Goal: Task Accomplishment & Management: Complete application form

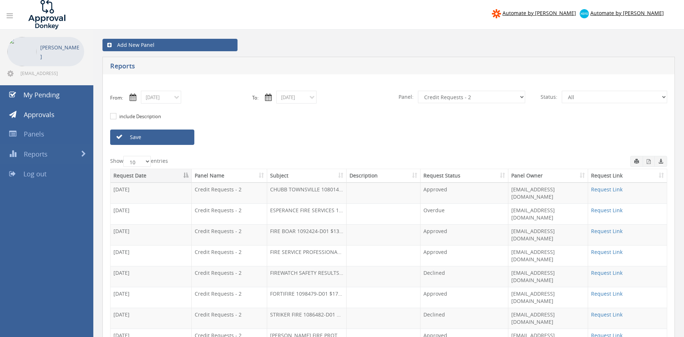
select select "number:9739"
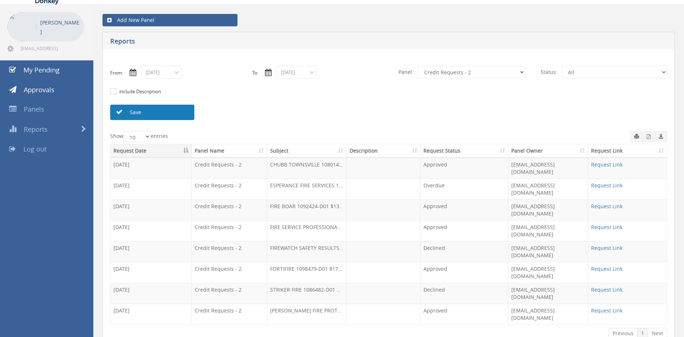
click at [176, 120] on link "Save" at bounding box center [152, 112] width 84 height 15
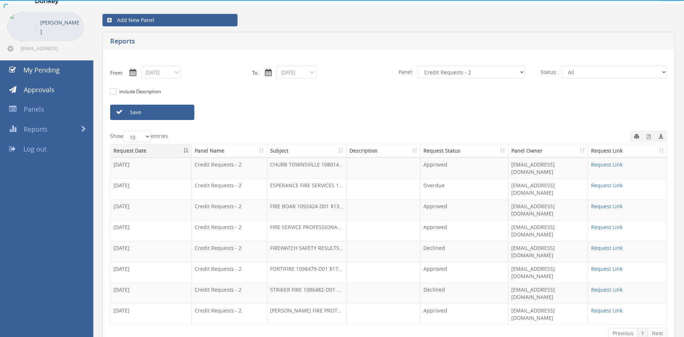
click at [176, 0] on div at bounding box center [342, 0] width 684 height 0
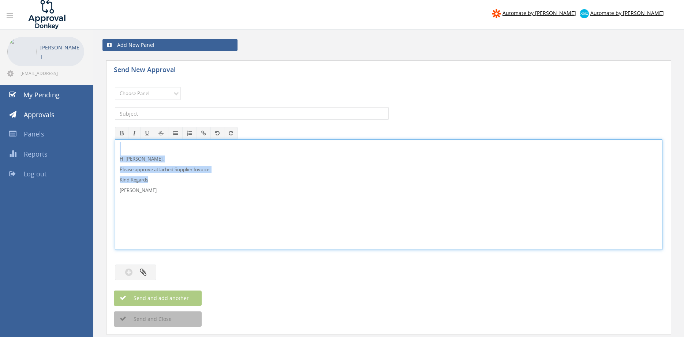
drag, startPoint x: 164, startPoint y: 198, endPoint x: 101, endPoint y: 144, distance: 83.3
click at [115, 143] on div "Hi [PERSON_NAME], Please approve attached Supplier Invoice. Kind Regards [PERSO…" at bounding box center [388, 194] width 547 height 110
copy div "Hi [PERSON_NAME], Please approve attached Supplier Invoice. Kind Regards"
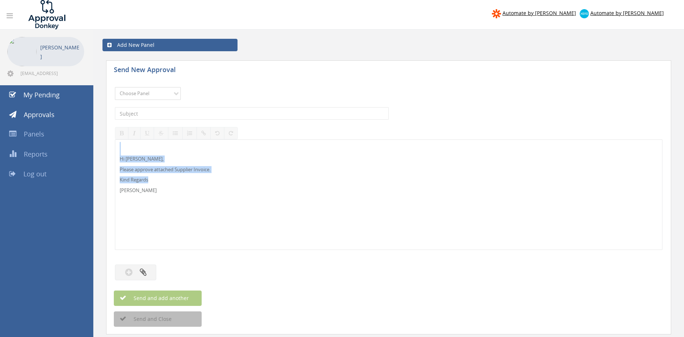
select select "9680"
click option "Alarm Suppliers - 2" at bounding box center [0, 0] width 0 height 0
click at [209, 112] on input "text" at bounding box center [252, 113] width 274 height 12
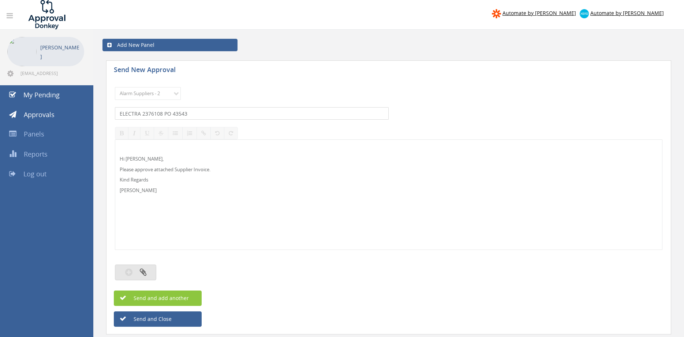
type input "ELECTRA 2376108 PO 43543"
click at [150, 269] on button "button" at bounding box center [135, 273] width 41 height 16
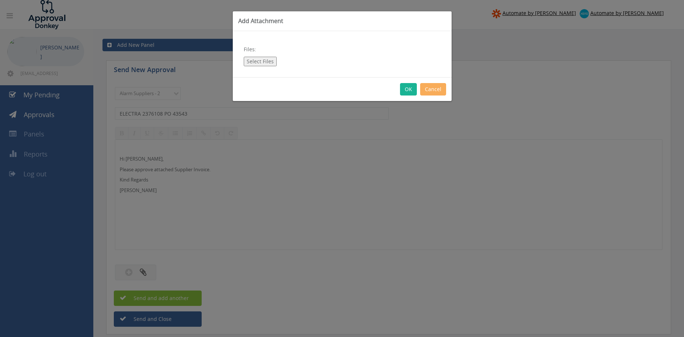
click at [268, 63] on button "Select Files" at bounding box center [260, 62] width 33 height 10
type input "C:\fakepath\ELECTRA 2376108 [DATE] PO 43543.pdf"
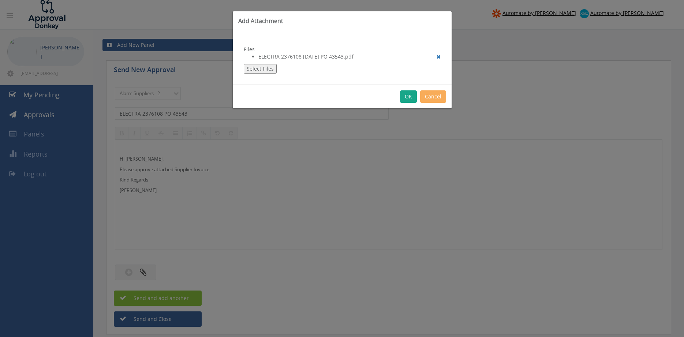
click at [408, 95] on button "OK" at bounding box center [408, 96] width 17 height 12
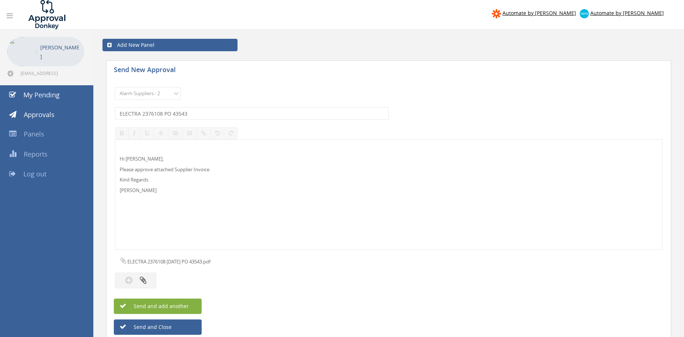
click at [191, 303] on button "Send and add another" at bounding box center [158, 306] width 88 height 15
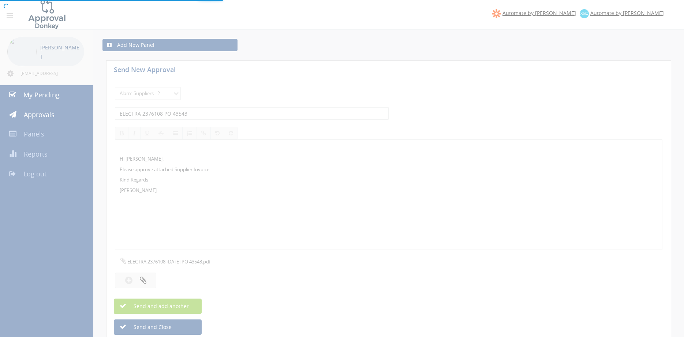
select select
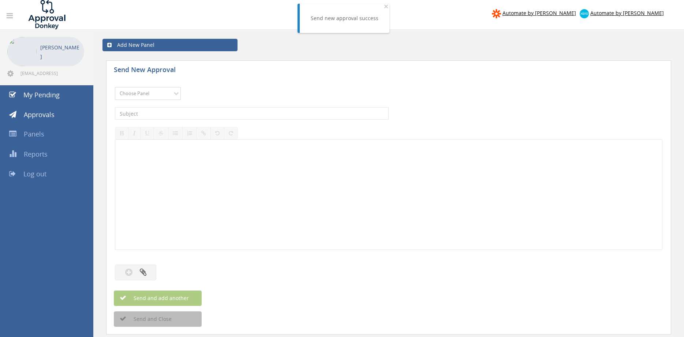
select select "9680"
click option "Alarm Suppliers - 2" at bounding box center [0, 0] width 0 height 0
click at [196, 109] on input "text" at bounding box center [252, 113] width 274 height 12
type input "ELECTRA 2375085 PO 43092"
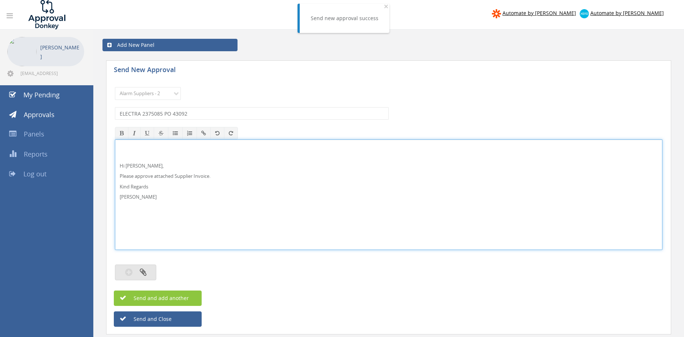
click at [151, 268] on button "button" at bounding box center [135, 273] width 41 height 16
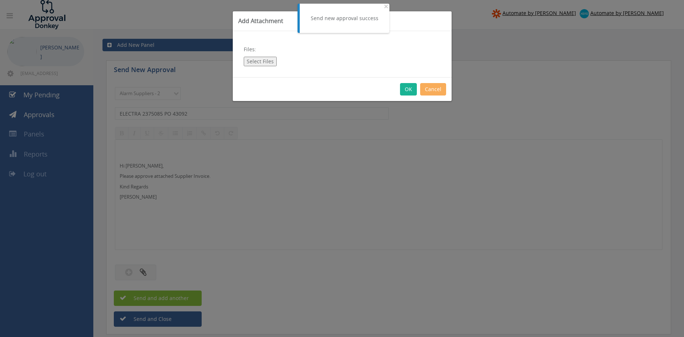
click at [253, 61] on button "Select Files" at bounding box center [260, 62] width 33 height 10
type input "C:\fakepath\ELECTRA 2375085 18.09.25 PO 43092.pdf"
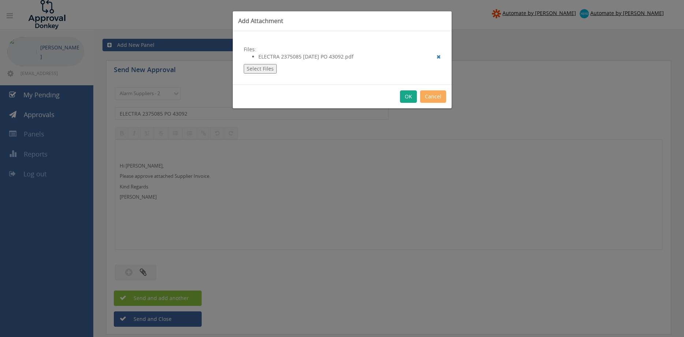
click at [408, 95] on button "OK" at bounding box center [408, 96] width 17 height 12
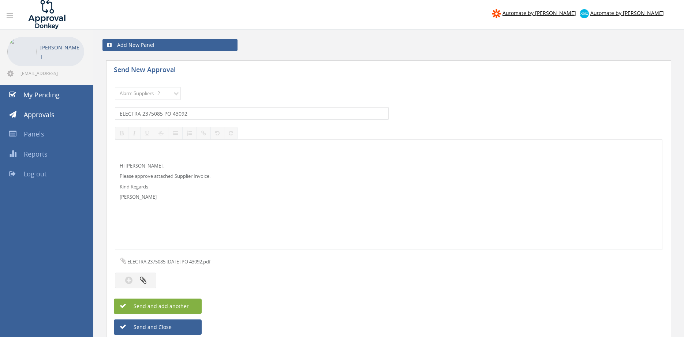
click at [190, 304] on button "Send and add another" at bounding box center [158, 306] width 88 height 15
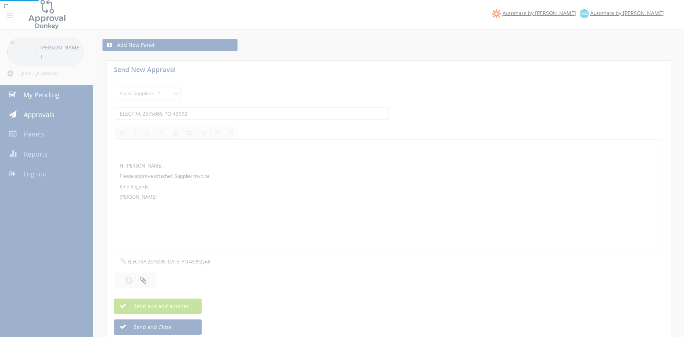
select select
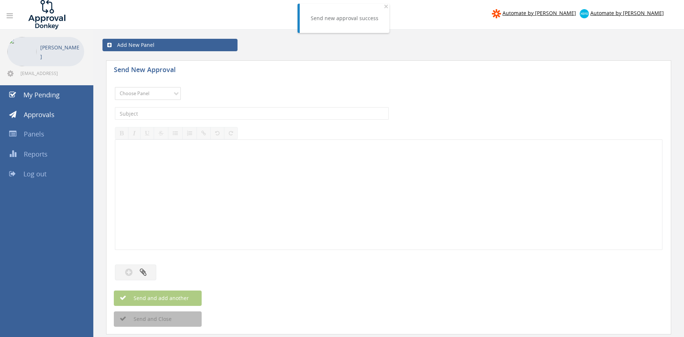
select select "9680"
click option "Alarm Suppliers - 2" at bounding box center [0, 0] width 0 height 0
click at [195, 115] on input "text" at bounding box center [252, 113] width 274 height 12
type input "ELECTRA 2375050 PO 43388"
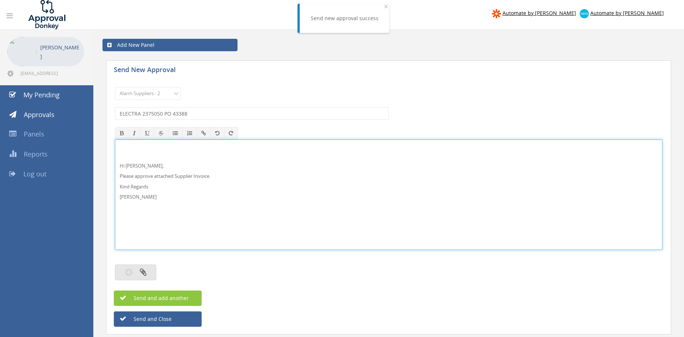
click at [149, 273] on button "button" at bounding box center [135, 273] width 41 height 16
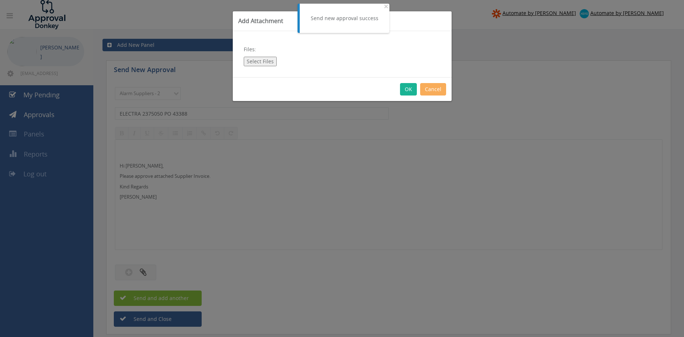
click at [262, 59] on button "Select Files" at bounding box center [260, 62] width 33 height 10
type input "C:\fakepath\ELECTRA 2375050 18.09.25 PO 43388.pdf"
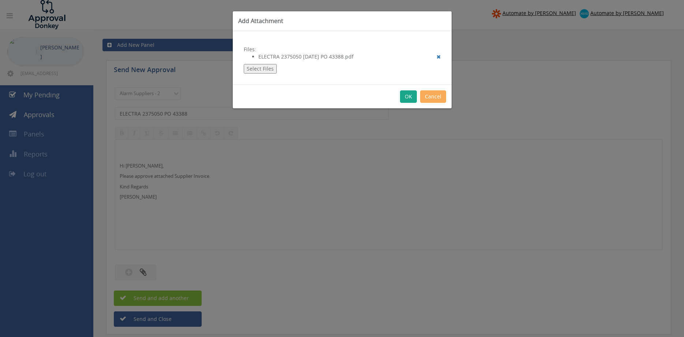
click at [404, 97] on button "OK" at bounding box center [408, 96] width 17 height 12
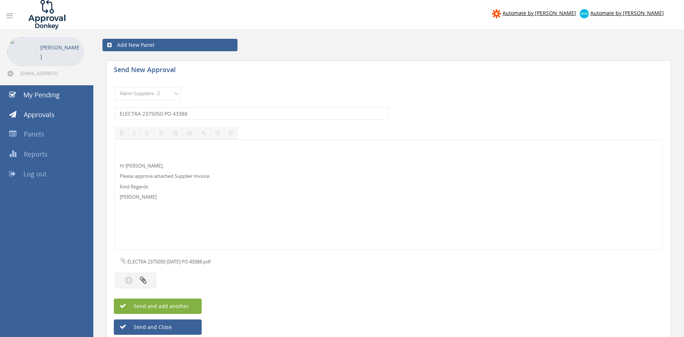
click at [196, 304] on button "Send and add another" at bounding box center [158, 306] width 88 height 15
select select
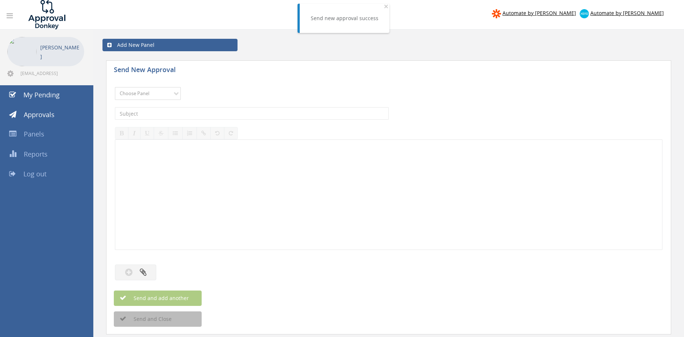
select select "9680"
click option "Alarm Suppliers - 2" at bounding box center [0, 0] width 0 height 0
click at [186, 113] on input "text" at bounding box center [252, 113] width 274 height 12
type input "ELECTRA 2374895 PO 43474"
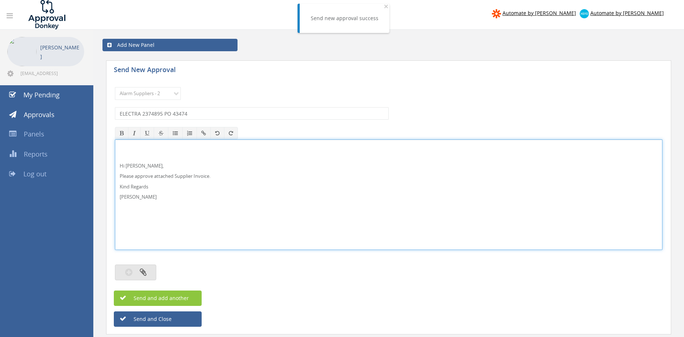
click at [149, 273] on button "button" at bounding box center [135, 273] width 41 height 16
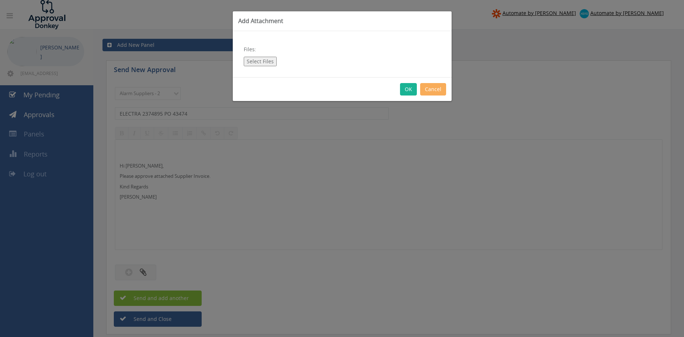
click at [255, 64] on button "Select Files" at bounding box center [260, 62] width 33 height 10
type input "C:\fakepath\ELECTRA 2374895 18.09.25 PO 43474.pdf"
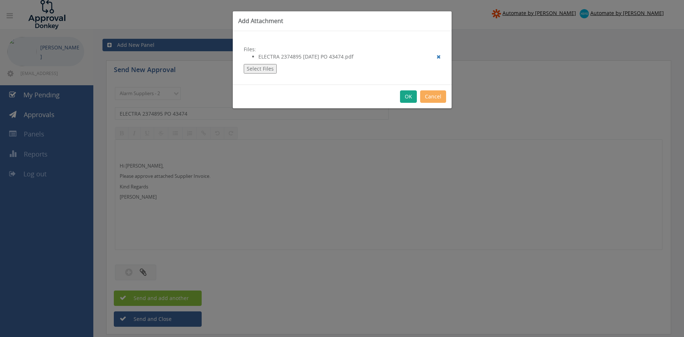
click at [410, 95] on button "OK" at bounding box center [408, 96] width 17 height 12
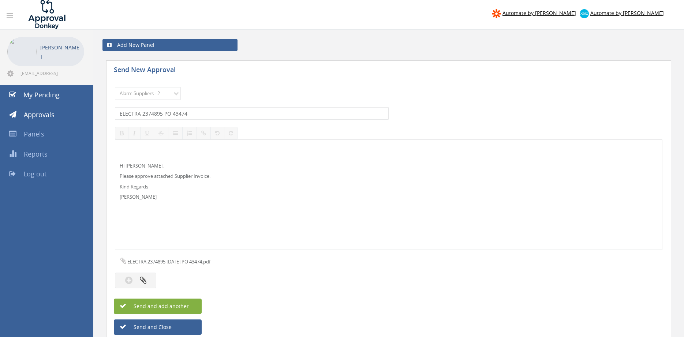
click at [189, 304] on button "Send and add another" at bounding box center [158, 306] width 88 height 15
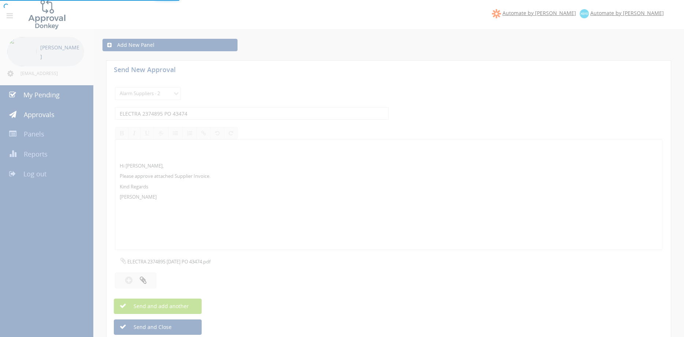
select select
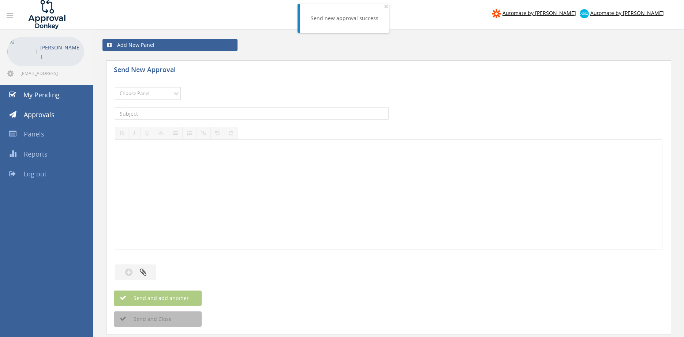
select select "9680"
click option "Alarm Suppliers - 2" at bounding box center [0, 0] width 0 height 0
click at [201, 113] on input "text" at bounding box center [252, 113] width 274 height 12
type input "ELECTRA 2374874 PO 43476"
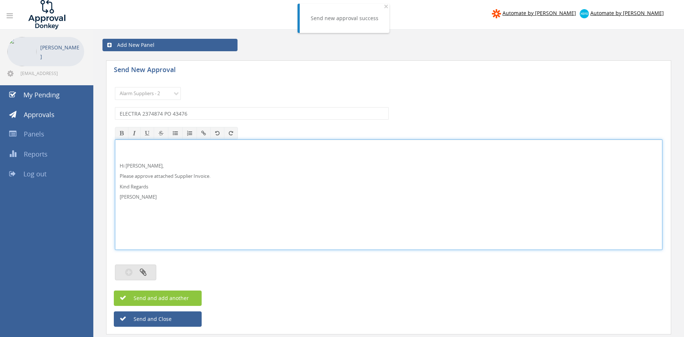
click at [149, 274] on button "button" at bounding box center [135, 273] width 41 height 16
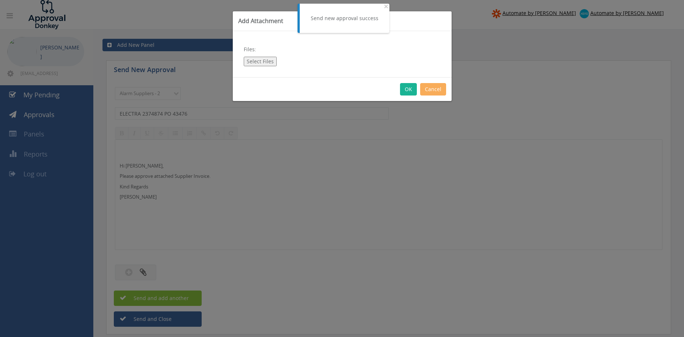
click at [257, 60] on button "Select Files" at bounding box center [260, 62] width 33 height 10
type input "C:\fakepath\ELECTRA 2374874 18.09.25 PO 43476.pdf"
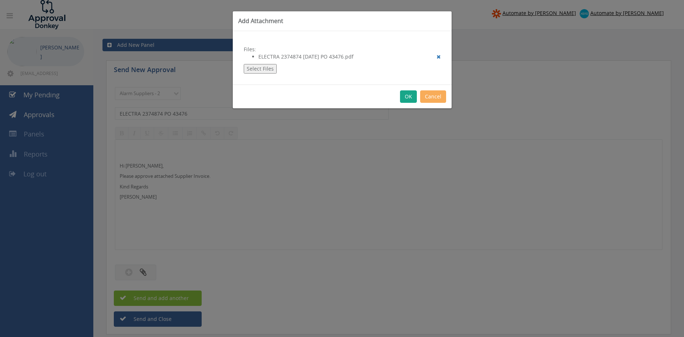
click at [415, 102] on button "OK" at bounding box center [408, 96] width 17 height 12
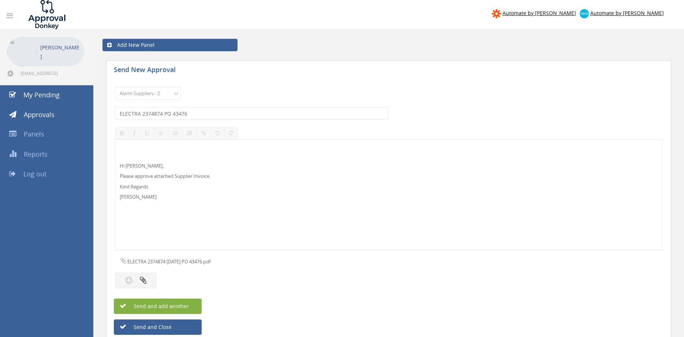
click at [191, 303] on button "Send and add another" at bounding box center [158, 306] width 88 height 15
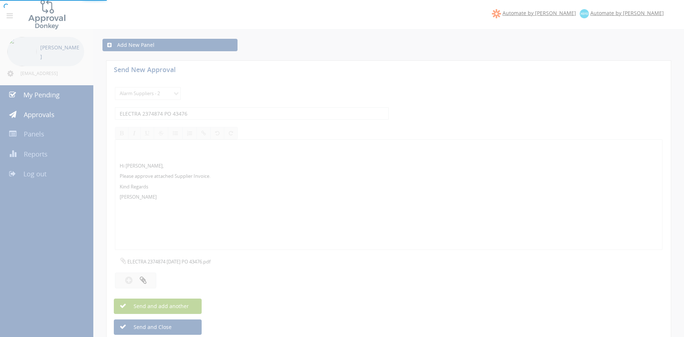
select select
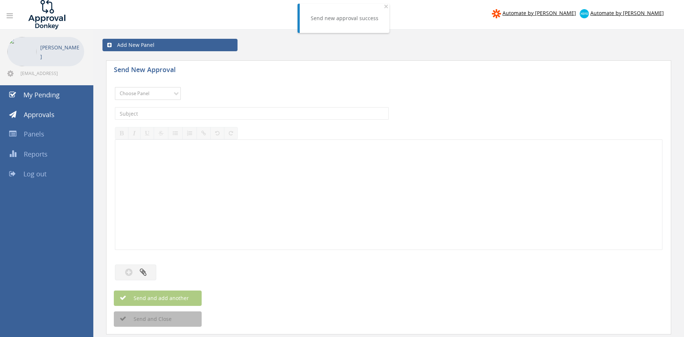
select select "9680"
click option "Alarm Suppliers - 2" at bounding box center [0, 0] width 0 height 0
click at [206, 110] on input "text" at bounding box center [252, 113] width 274 height 12
type input "ELECTRA 2374862 PO 43475"
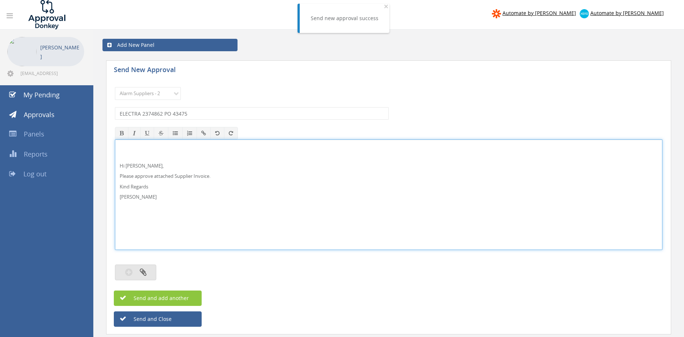
click at [142, 277] on button "button" at bounding box center [135, 273] width 41 height 16
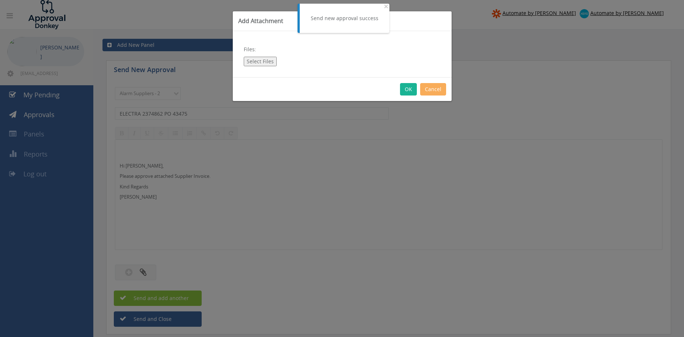
click at [260, 64] on button "Select Files" at bounding box center [260, 62] width 33 height 10
type input "C:\fakepath\ELECTRA 2374862 18.09.25 PO 43475.pdf"
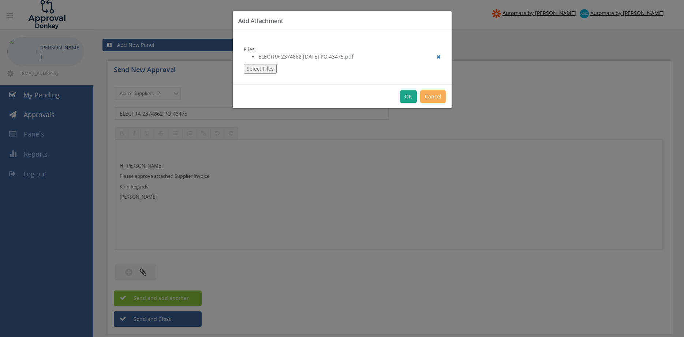
click at [408, 98] on button "OK" at bounding box center [408, 96] width 17 height 12
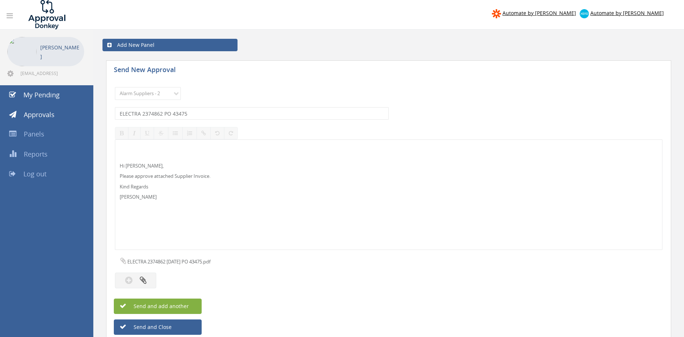
click at [185, 307] on span "Send and add another" at bounding box center [153, 306] width 71 height 7
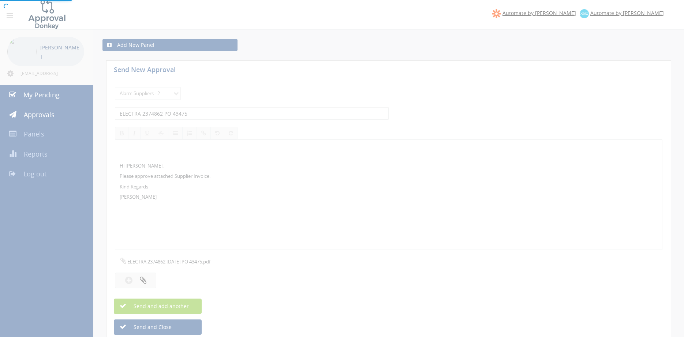
select select
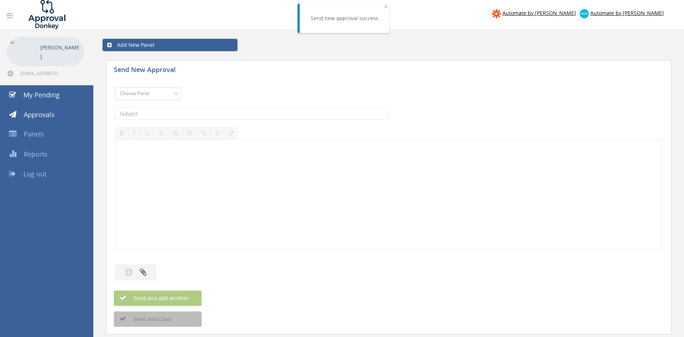
select select "9680"
click option "Alarm Suppliers - 2" at bounding box center [0, 0] width 0 height 0
click at [214, 115] on input "text" at bounding box center [252, 113] width 274 height 12
type input "ELECTRA 2374729 PO 43480"
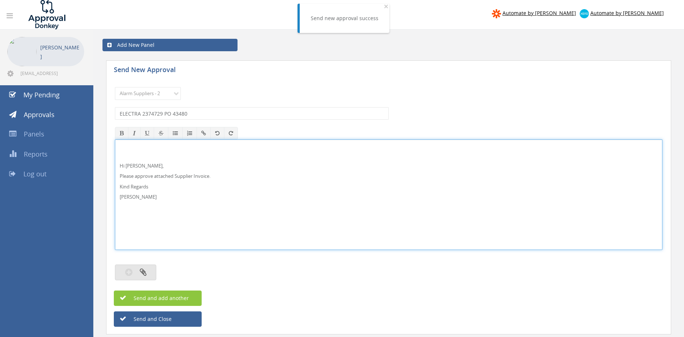
click at [147, 269] on button "button" at bounding box center [135, 273] width 41 height 16
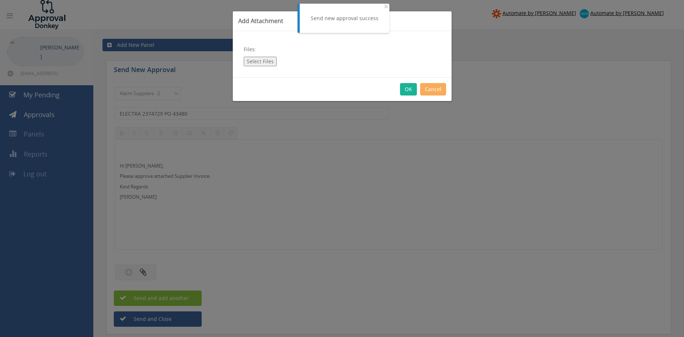
click at [259, 59] on button "Select Files" at bounding box center [260, 62] width 33 height 10
type input "C:\fakepath\ELECTRA 2374729 18.09.25 PO 43480.pdf"
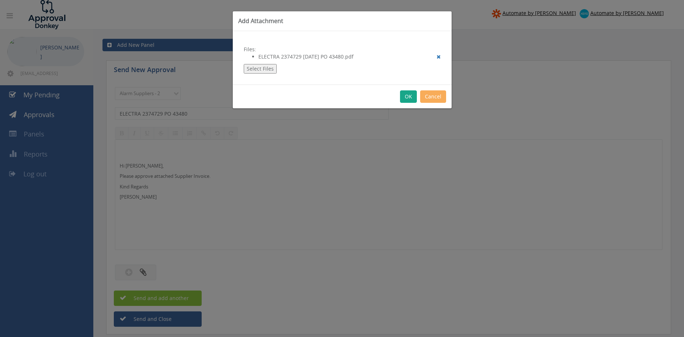
click at [407, 100] on button "OK" at bounding box center [408, 96] width 17 height 12
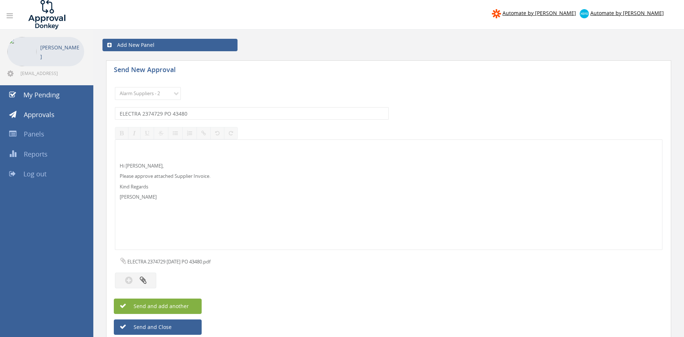
click at [183, 305] on span "Send and add another" at bounding box center [153, 306] width 71 height 7
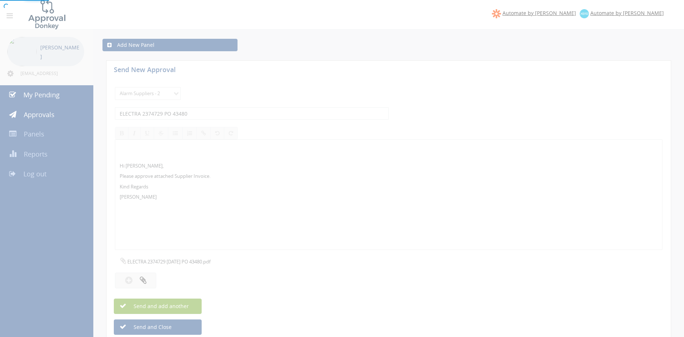
select select
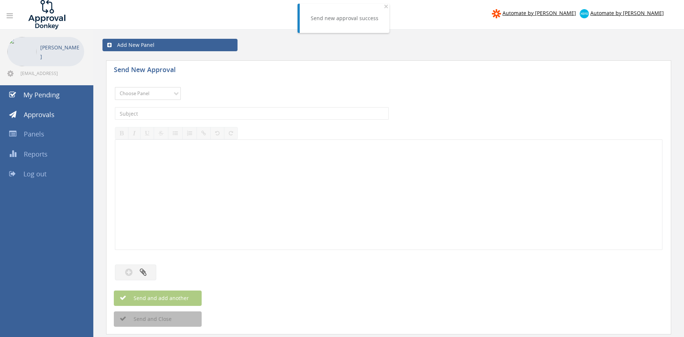
select select "9680"
click option "Alarm Suppliers - 2" at bounding box center [0, 0] width 0 height 0
click at [225, 117] on input "text" at bounding box center [252, 113] width 274 height 12
type input "ELECTRA 2374261 PO 43010"
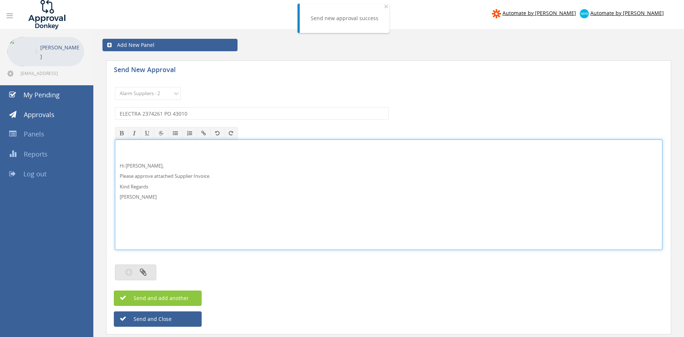
click at [151, 270] on button "button" at bounding box center [135, 273] width 41 height 16
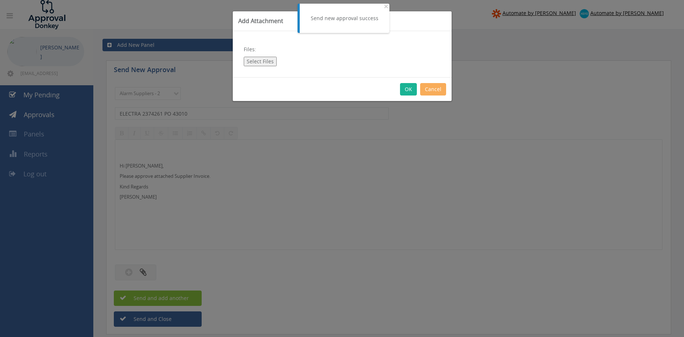
click at [260, 59] on button "Select Files" at bounding box center [260, 62] width 33 height 10
type input "C:\fakepath\ELECTRA 2374261 16.09.25 PO 43010.pdf"
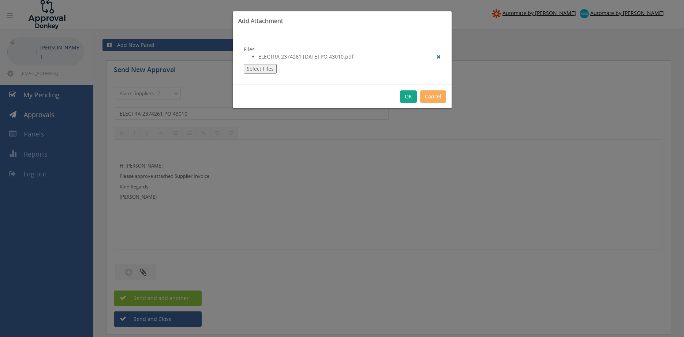
click at [409, 95] on button "OK" at bounding box center [408, 96] width 17 height 12
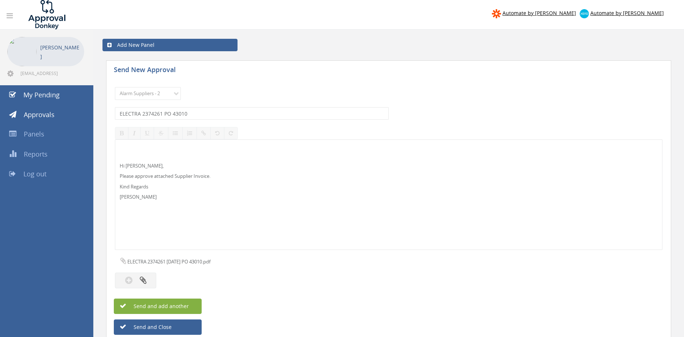
click at [188, 303] on button "Send and add another" at bounding box center [158, 306] width 88 height 15
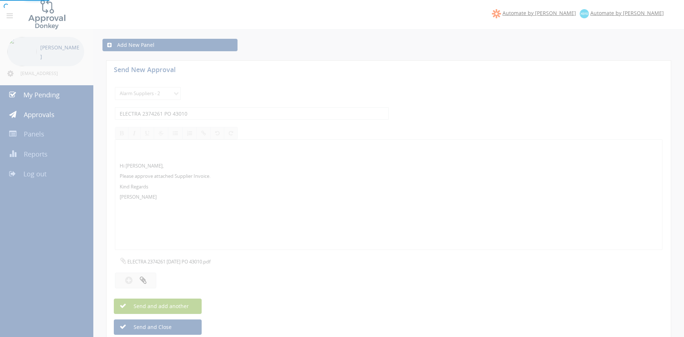
select select
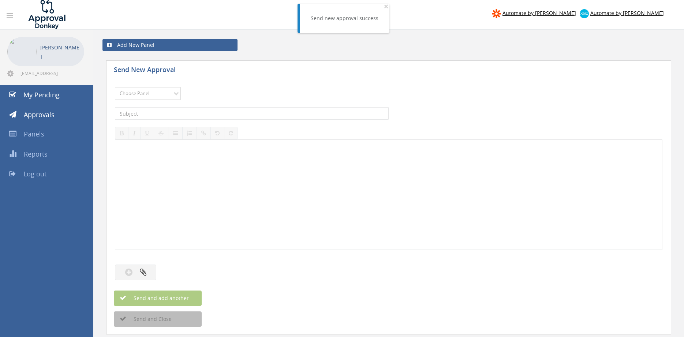
select select "9680"
click option "Alarm Suppliers - 2" at bounding box center [0, 0] width 0 height 0
click at [207, 113] on input "text" at bounding box center [252, 113] width 274 height 12
type input "ELECTRA 2373738 PO 42278"
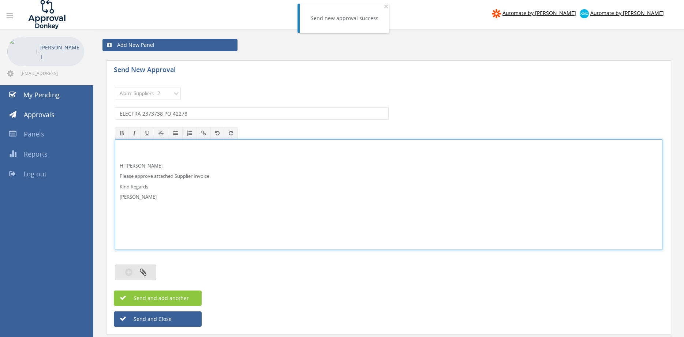
click at [145, 271] on icon "button" at bounding box center [143, 272] width 7 height 8
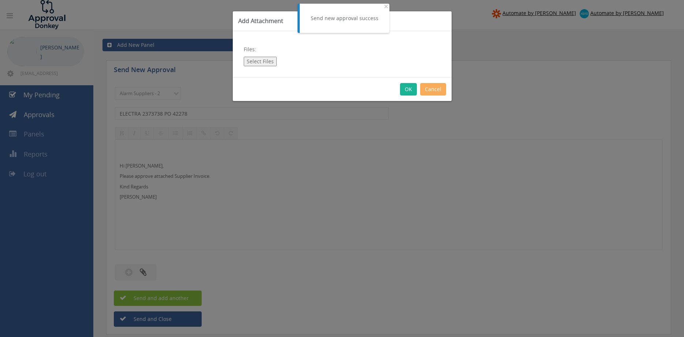
click at [264, 57] on button "Select Files" at bounding box center [260, 62] width 33 height 10
type input "C:\fakepath\ELECTRA 2373738 15.09.25 PO 42278.pdf"
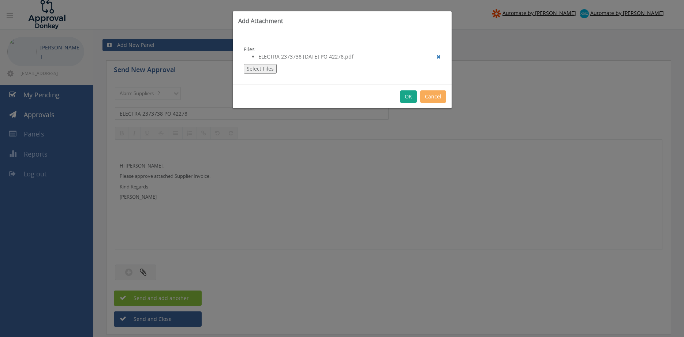
click at [409, 97] on button "OK" at bounding box center [408, 96] width 17 height 12
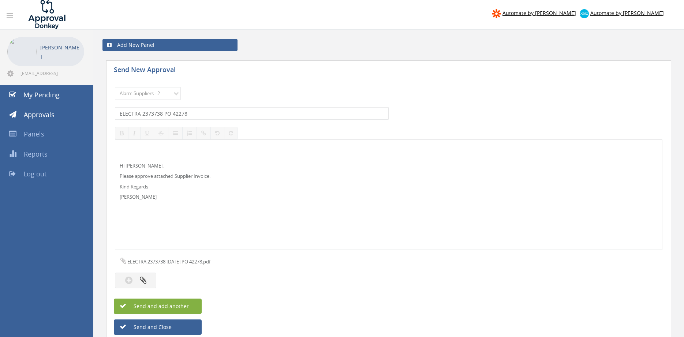
click at [189, 308] on button "Send and add another" at bounding box center [158, 306] width 88 height 15
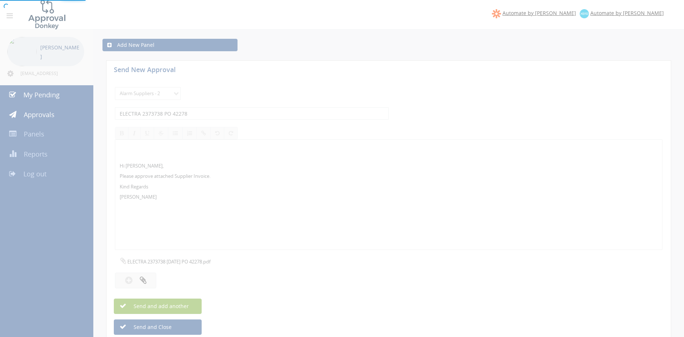
select select
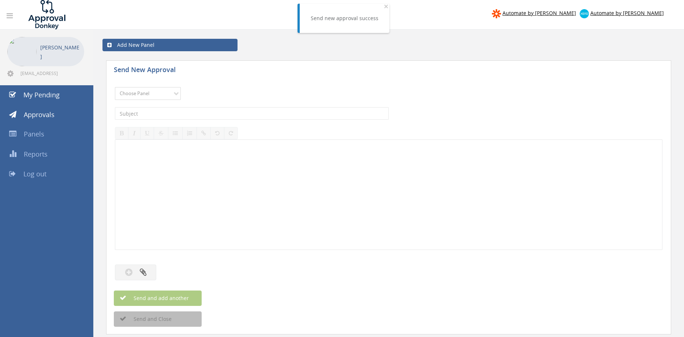
select select "9680"
click option "Alarm Suppliers - 2" at bounding box center [0, 0] width 0 height 0
click at [202, 108] on input "text" at bounding box center [252, 113] width 274 height 12
type input "ELECTRA 2373733 PO 42645"
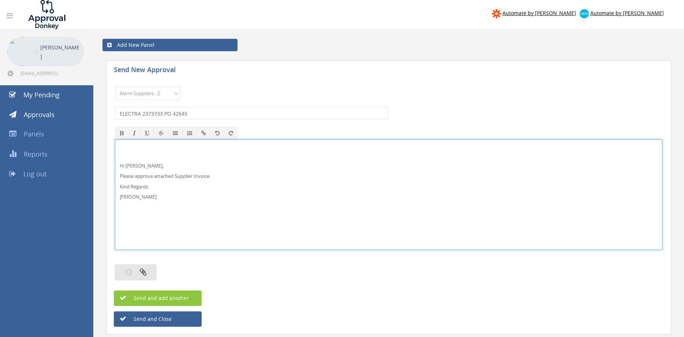
click at [147, 273] on button "button" at bounding box center [135, 273] width 41 height 16
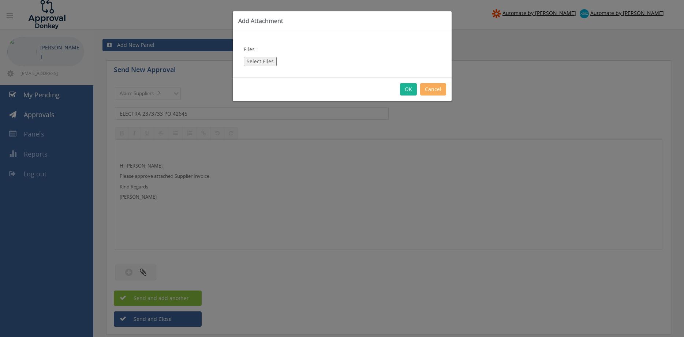
click at [260, 61] on button "Select Files" at bounding box center [260, 62] width 33 height 10
type input "C:\fakepath\ELECTRA 2373733 15.09.25 PO 42645.pdf"
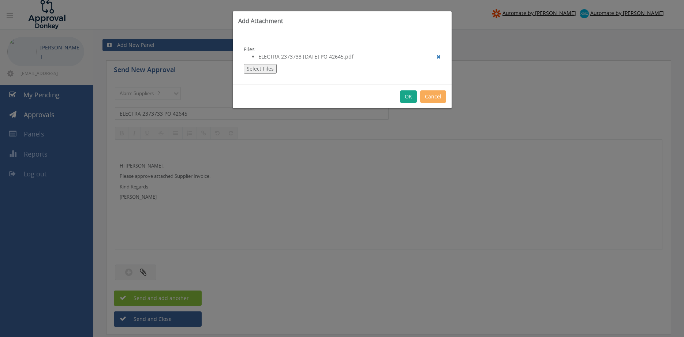
click at [408, 97] on button "OK" at bounding box center [408, 96] width 17 height 12
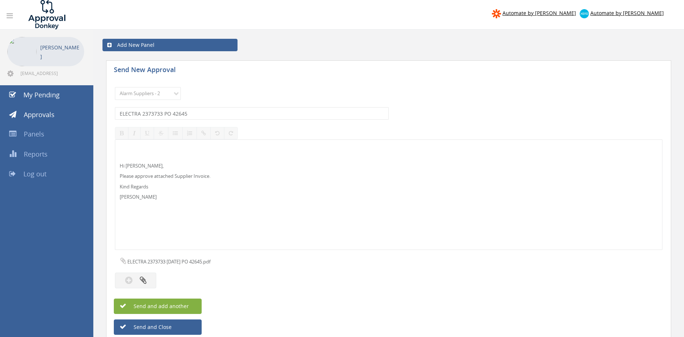
click at [190, 305] on button "Send and add another" at bounding box center [158, 306] width 88 height 15
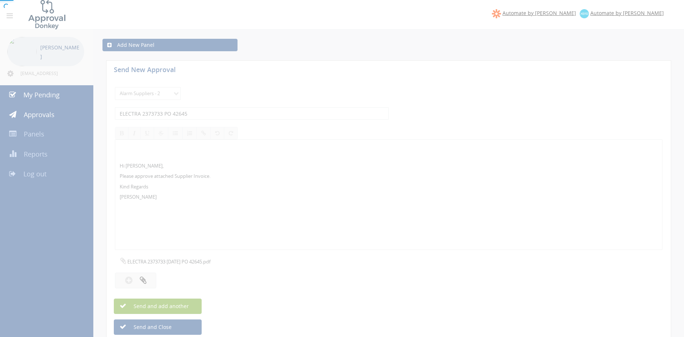
select select
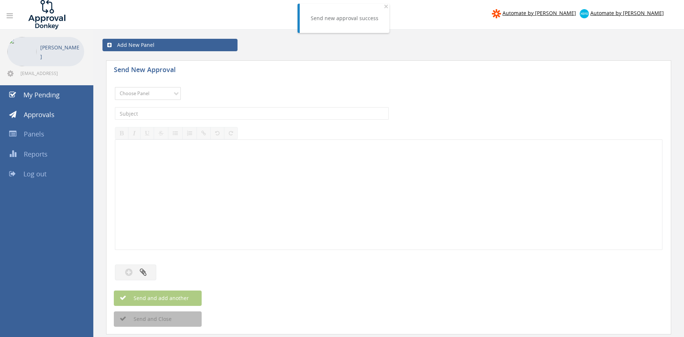
click at [115, 87] on select "Choose Panel Alarm Credits RG - 3 NZ Utilities Cable and SAI Global NZ Alarms-1…" at bounding box center [148, 93] width 66 height 13
select select "9680"
click option "Alarm Suppliers - 2" at bounding box center [0, 0] width 0 height 0
drag, startPoint x: 232, startPoint y: 113, endPoint x: 236, endPoint y: 110, distance: 5.5
click at [232, 113] on input "text" at bounding box center [252, 113] width 274 height 12
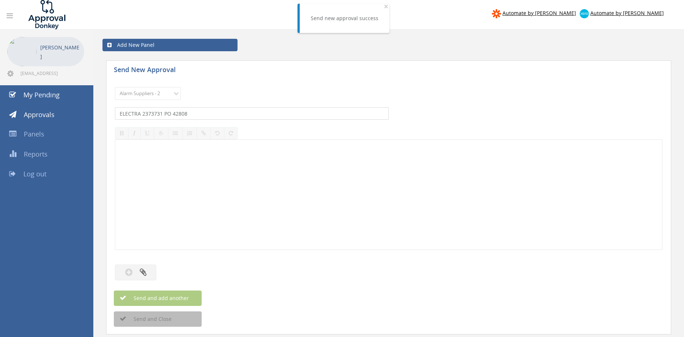
type input "ELECTRA 2373731 PO 42808"
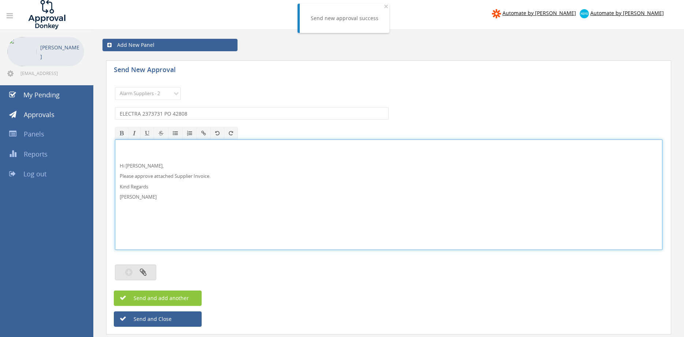
click at [142, 269] on icon "button" at bounding box center [143, 272] width 7 height 8
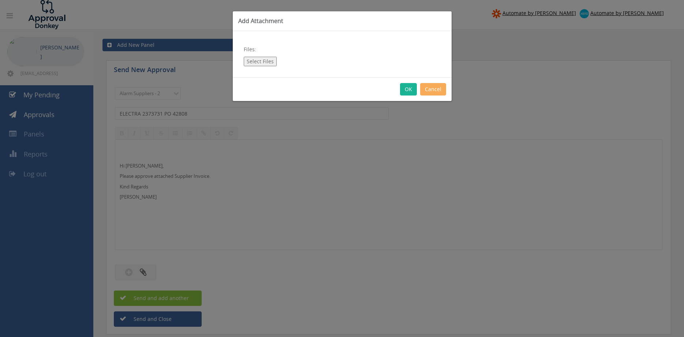
click at [261, 62] on button "Select Files" at bounding box center [260, 62] width 33 height 10
type input "C:\fakepath\ELECTRA 2373731 15.09.25 PO 42808.pdf"
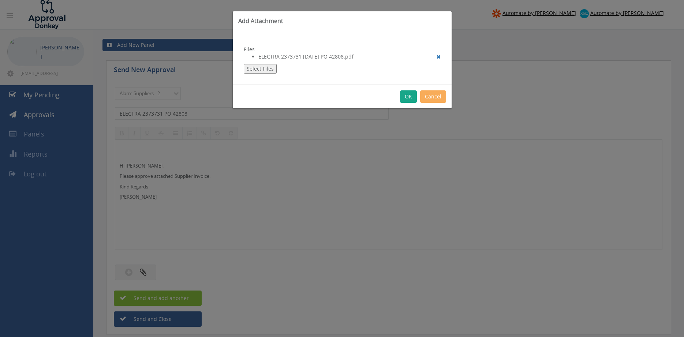
click at [405, 94] on button "OK" at bounding box center [408, 96] width 17 height 12
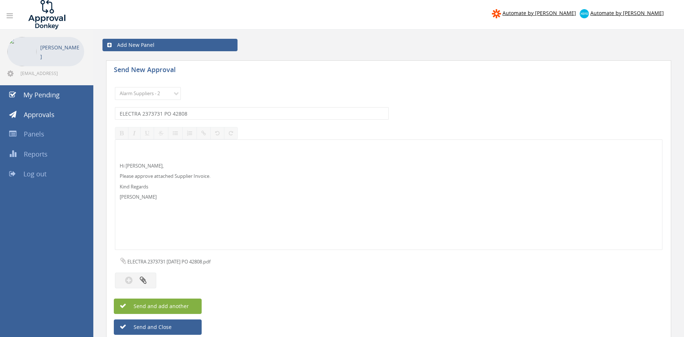
click at [186, 306] on span "Send and add another" at bounding box center [153, 306] width 71 height 7
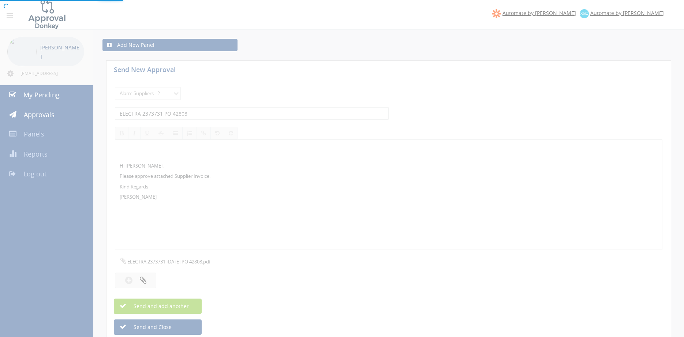
select select
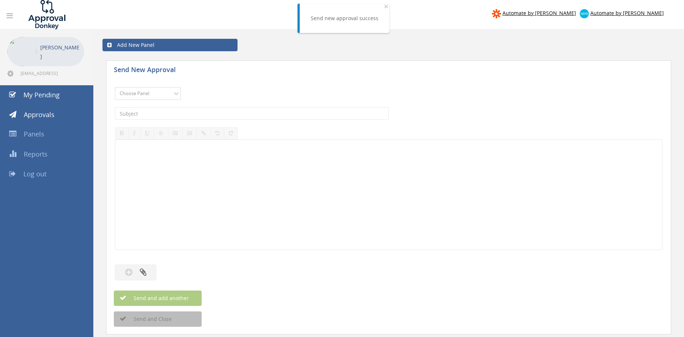
select select "9680"
click option "Alarm Suppliers - 2" at bounding box center [0, 0] width 0 height 0
click at [224, 112] on input "text" at bounding box center [252, 113] width 274 height 12
type input "ELECTRA 2373635 PO 43387"
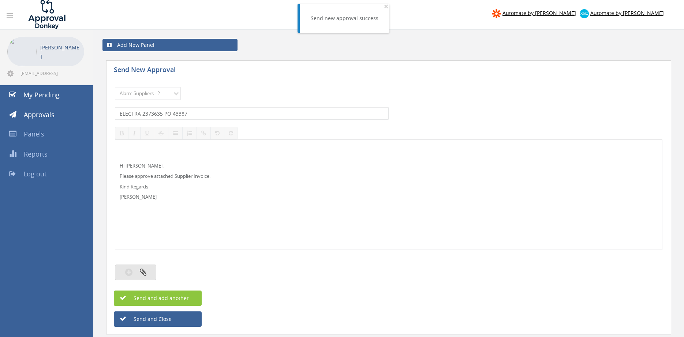
click at [150, 275] on button "button" at bounding box center [135, 273] width 41 height 16
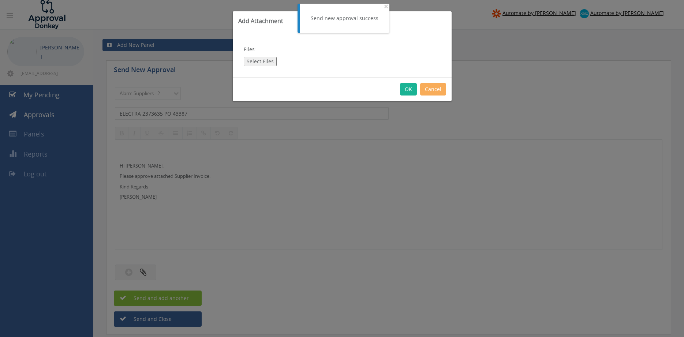
click at [262, 64] on button "Select Files" at bounding box center [260, 62] width 33 height 10
type input "C:\fakepath\ELECTRA 2373635 15.09.25 PO 43387.pdf"
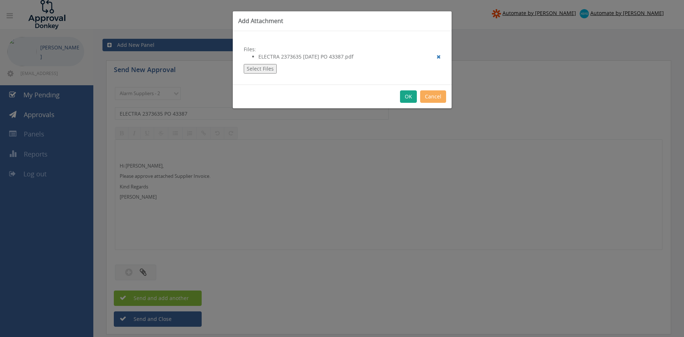
click at [407, 99] on button "OK" at bounding box center [408, 96] width 17 height 12
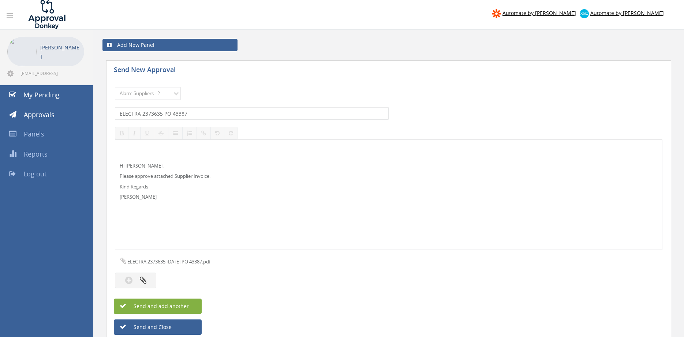
click at [190, 307] on button "Send and add another" at bounding box center [158, 306] width 88 height 15
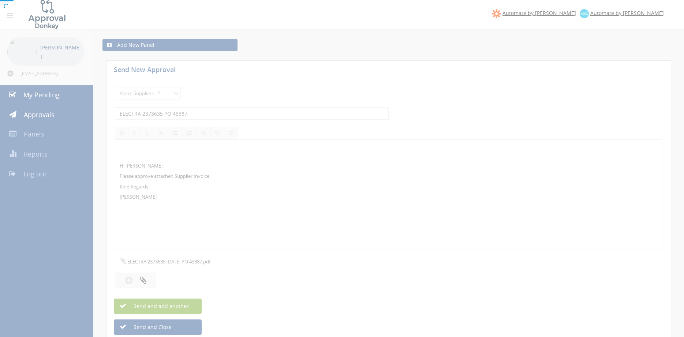
select select
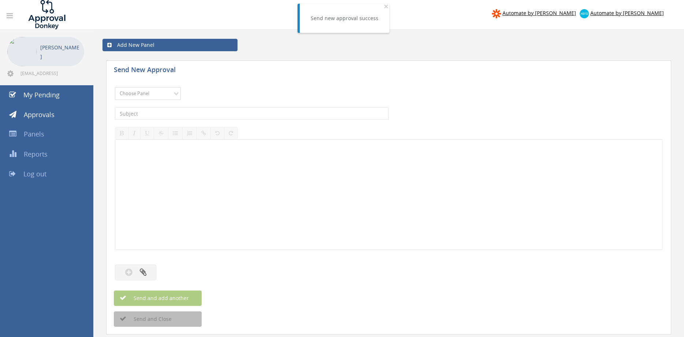
select select "9680"
click option "Alarm Suppliers - 2" at bounding box center [0, 0] width 0 height 0
click at [218, 110] on input "text" at bounding box center [252, 113] width 274 height 12
type input "ELECTRA 2373633 PO 43384"
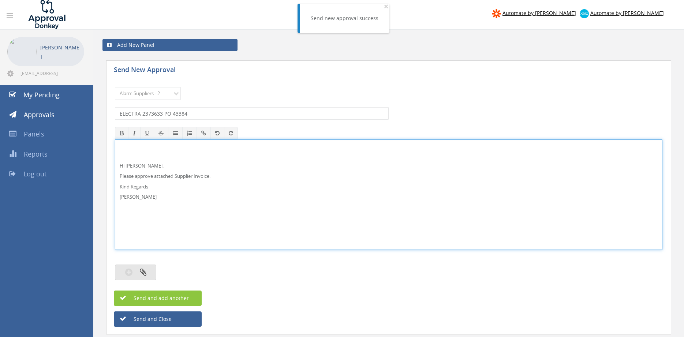
click at [154, 271] on button "button" at bounding box center [135, 273] width 41 height 16
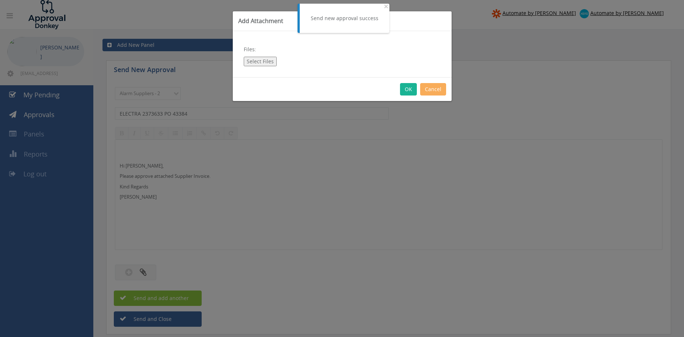
click at [263, 62] on button "Select Files" at bounding box center [260, 62] width 33 height 10
type input "C:\fakepath\ELECTRA 2373633 15.09.25 PO 43384.pdf"
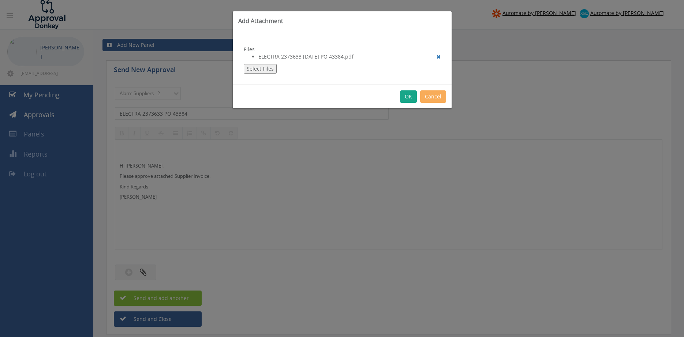
click at [408, 97] on button "OK" at bounding box center [408, 96] width 17 height 12
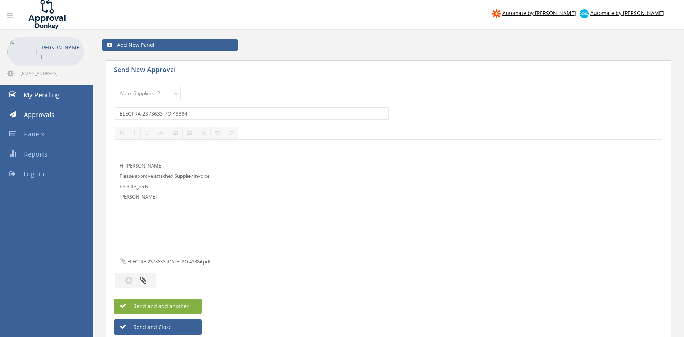
click at [194, 306] on button "Send and add another" at bounding box center [158, 306] width 88 height 15
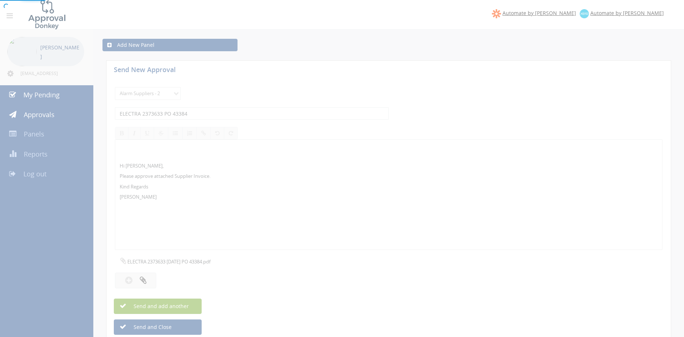
select select
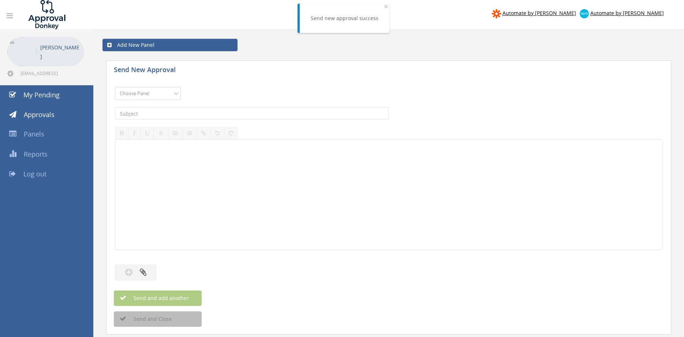
select select "9680"
click option "Alarm Suppliers - 2" at bounding box center [0, 0] width 0 height 0
click at [239, 113] on input "text" at bounding box center [252, 113] width 274 height 12
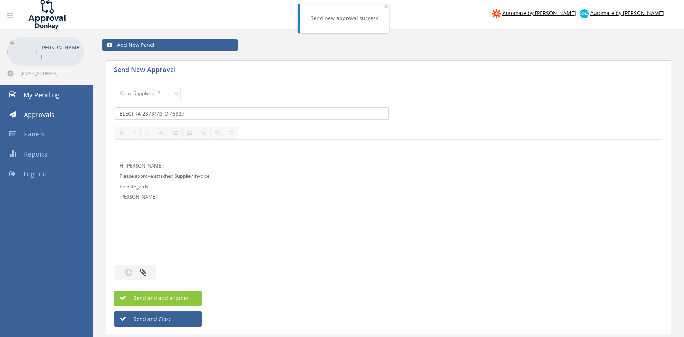
click at [164, 113] on input "ELECTRA 2373143 O 43327" at bounding box center [252, 113] width 274 height 12
type input "ELECTRA 2373143 PO 43327"
click at [147, 271] on button "button" at bounding box center [135, 273] width 41 height 16
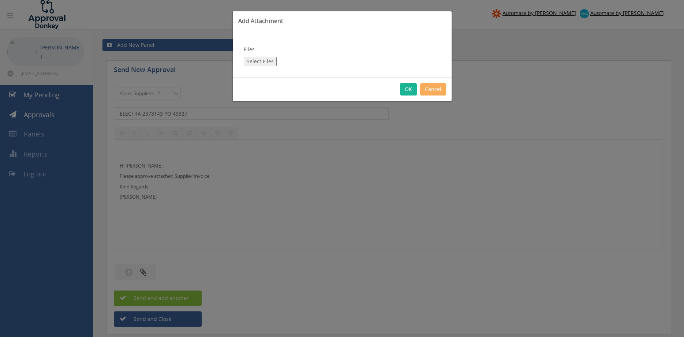
click at [261, 60] on button "Select Files" at bounding box center [260, 62] width 33 height 10
type input "C:\fakepath\ELECTRA 2373143 12.09.25 PO 43327.pdf"
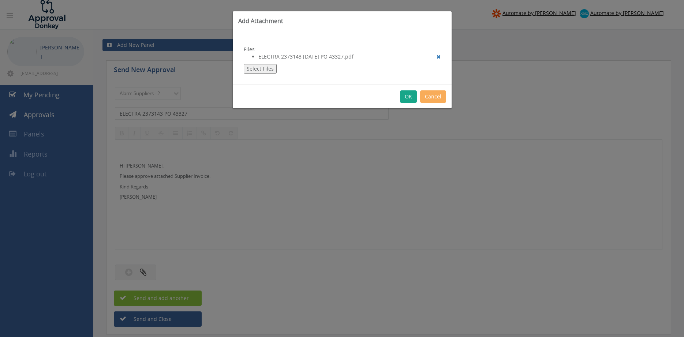
click at [410, 96] on button "OK" at bounding box center [408, 96] width 17 height 12
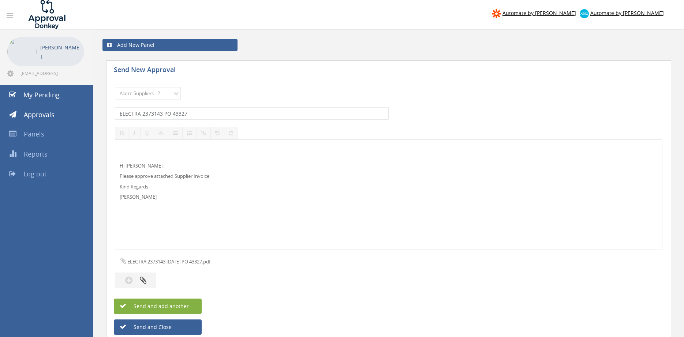
click at [190, 305] on button "Send and add another" at bounding box center [158, 306] width 88 height 15
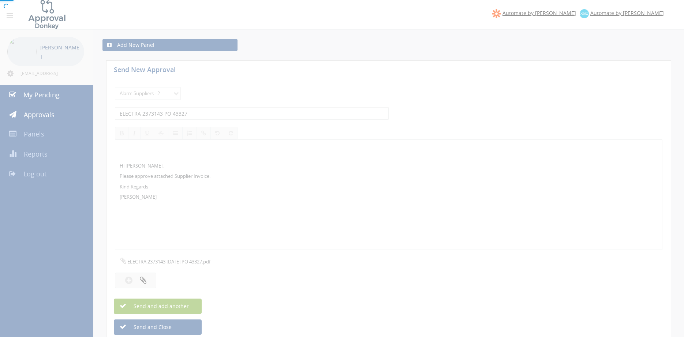
select select
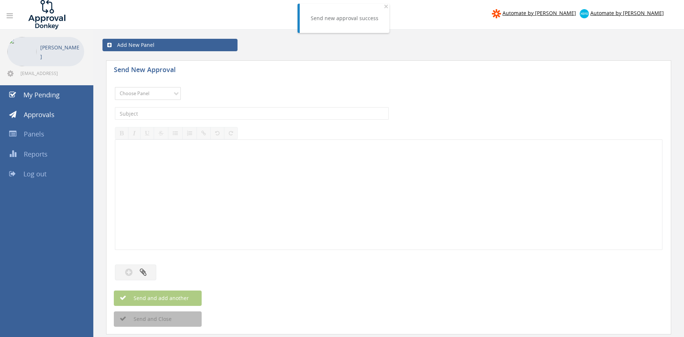
select select "9680"
click option "Alarm Suppliers - 2" at bounding box center [0, 0] width 0 height 0
click at [201, 113] on input "text" at bounding box center [252, 113] width 274 height 12
type input "ELECTRA 2373095 PO 43390"
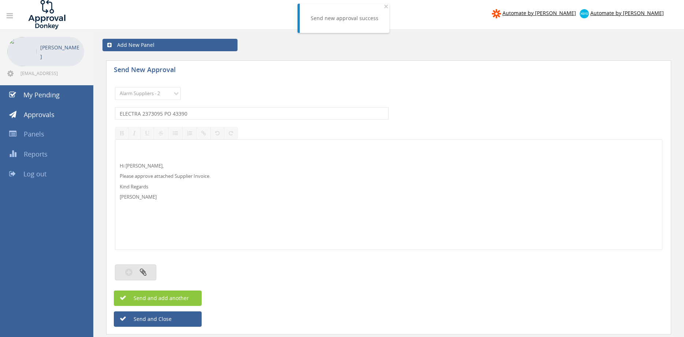
click at [143, 276] on button "button" at bounding box center [135, 273] width 41 height 16
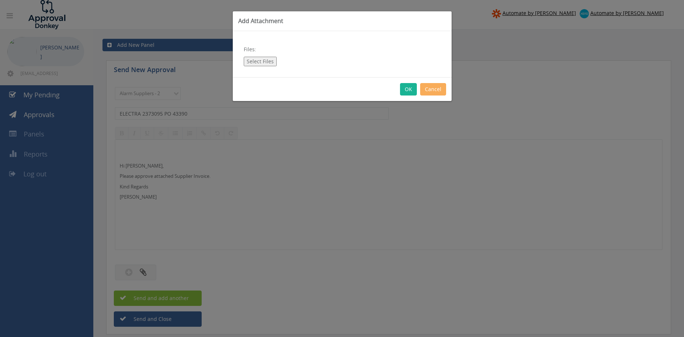
click at [259, 63] on button "Select Files" at bounding box center [260, 62] width 33 height 10
type input "C:\fakepath\ELECTRA 2373095 12.09.25 PO 43390.pdf"
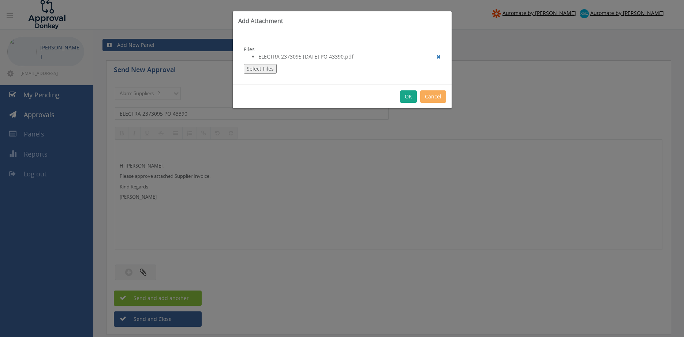
click at [410, 94] on button "OK" at bounding box center [408, 96] width 17 height 12
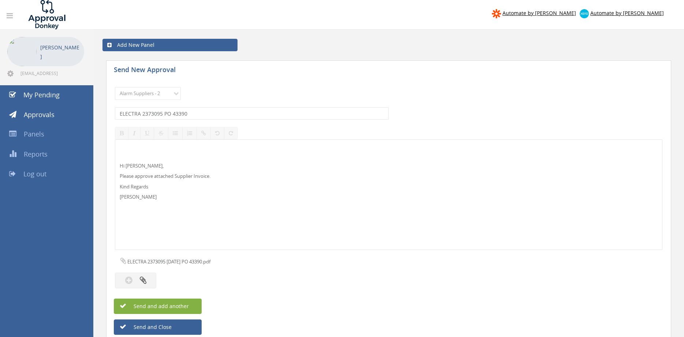
click at [168, 306] on span "Send and add another" at bounding box center [153, 306] width 71 height 7
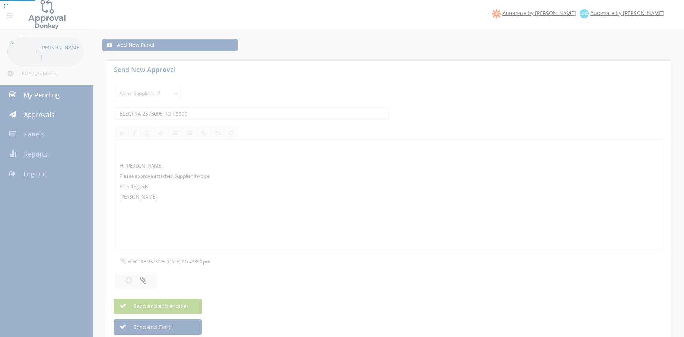
select select
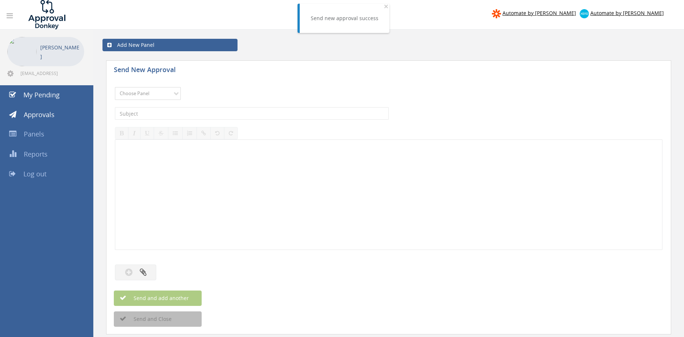
select select "9680"
click option "Alarm Suppliers - 2" at bounding box center [0, 0] width 0 height 0
click at [208, 110] on input "text" at bounding box center [252, 113] width 274 height 12
type input "ELECTRA 2373094 PO 43388"
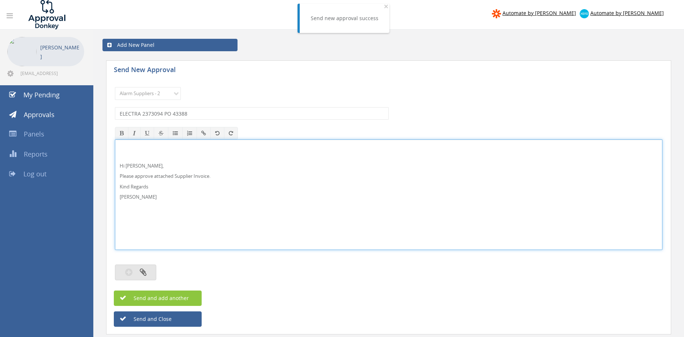
click at [148, 271] on button "button" at bounding box center [135, 273] width 41 height 16
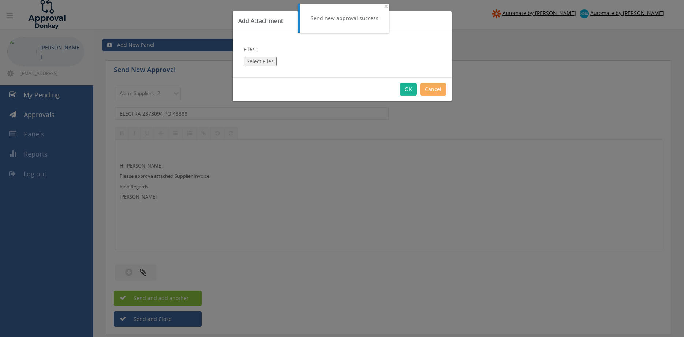
click at [259, 61] on button "Select Files" at bounding box center [260, 62] width 33 height 10
type input "C:\fakepath\ELECTRA 2373094 12.09.25 PO 43388.pdf"
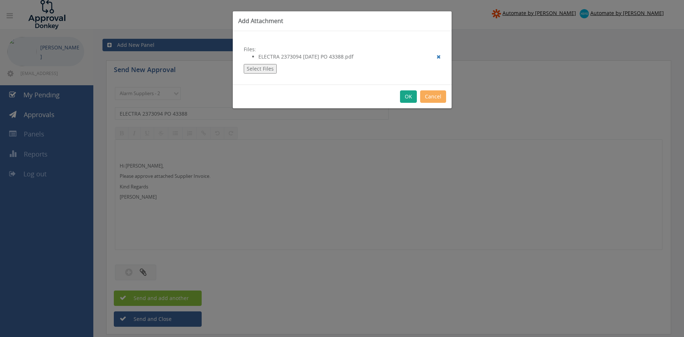
click at [410, 96] on button "OK" at bounding box center [408, 96] width 17 height 12
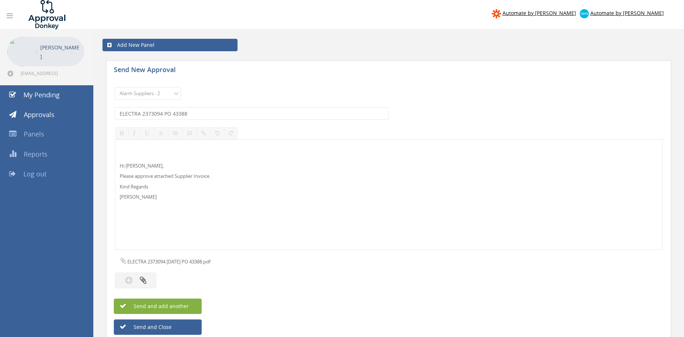
click at [190, 305] on button "Send and add another" at bounding box center [158, 306] width 88 height 15
select select
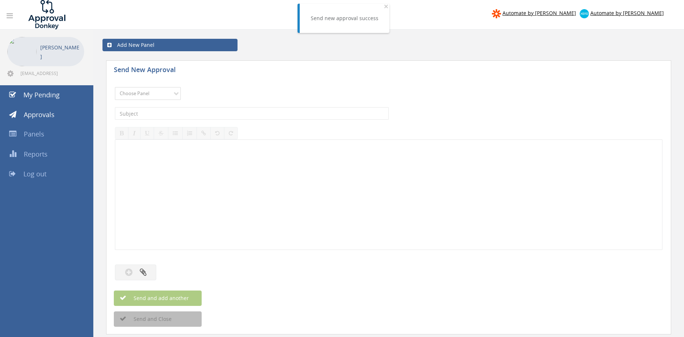
click at [166, 98] on select "Choose Panel Alarm Credits RG - 3 NZ Utilities Cable and SAI Global NZ Alarms-1…" at bounding box center [148, 93] width 66 height 13
select select "9680"
click option "Alarm Suppliers - 2" at bounding box center [0, 0] width 0 height 0
click at [206, 113] on input "text" at bounding box center [252, 113] width 274 height 12
type input "ELECTRA 2373009 PO 43385"
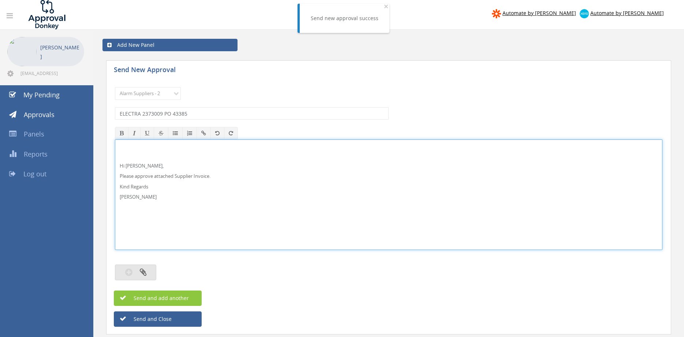
click at [147, 272] on button "button" at bounding box center [135, 273] width 41 height 16
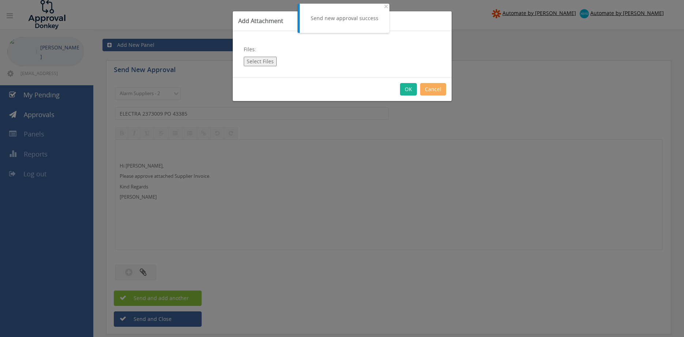
click at [266, 63] on button "Select Files" at bounding box center [260, 62] width 33 height 10
type input "C:\fakepath\ELECTRA 2373009 12.09.25 PO 43385.pdf"
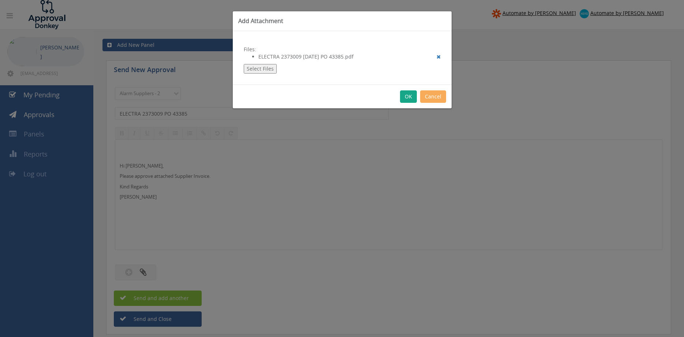
click at [409, 97] on button "OK" at bounding box center [408, 96] width 17 height 12
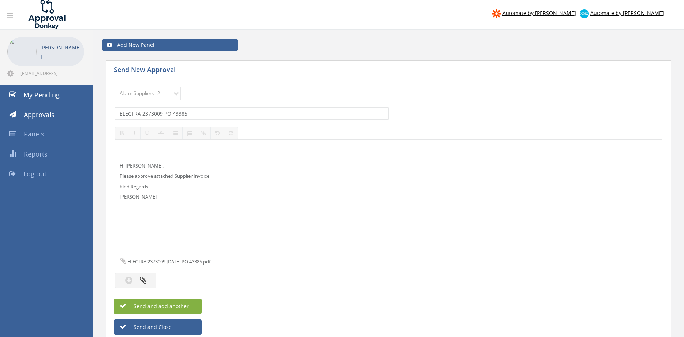
click at [190, 306] on button "Send and add another" at bounding box center [158, 306] width 88 height 15
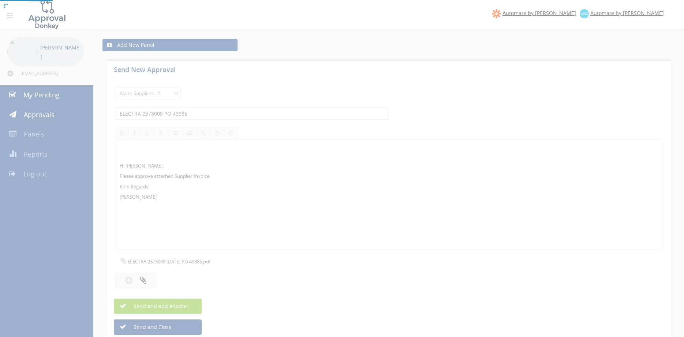
select select
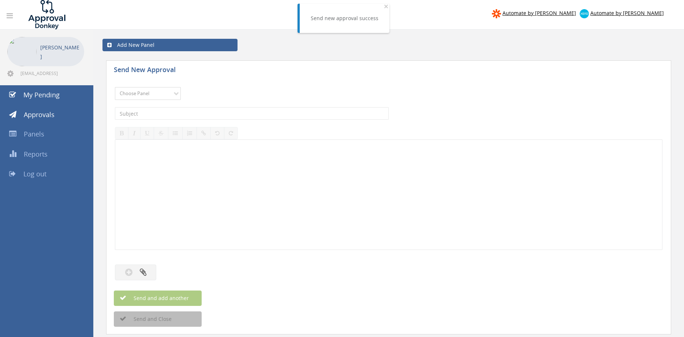
select select "9680"
click option "Alarm Suppliers - 2" at bounding box center [0, 0] width 0 height 0
click at [224, 112] on input "text" at bounding box center [252, 113] width 274 height 12
type input "ELECTRA 2372927 PO 43389"
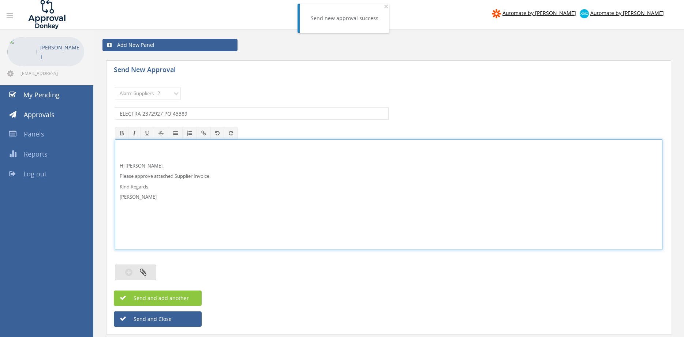
click at [151, 270] on button "button" at bounding box center [135, 273] width 41 height 16
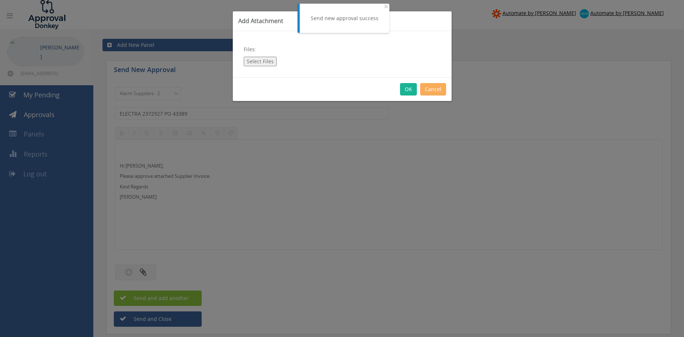
click at [266, 60] on button "Select Files" at bounding box center [260, 62] width 33 height 10
type input "C:\fakepath\ELECTRA 2372927 12.09.25 PO 43389.pdf"
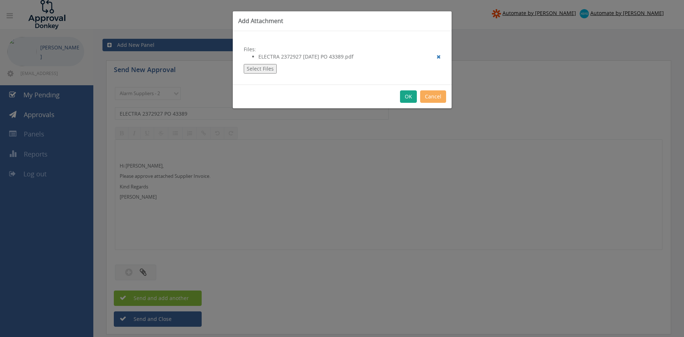
click at [407, 95] on button "OK" at bounding box center [408, 96] width 17 height 12
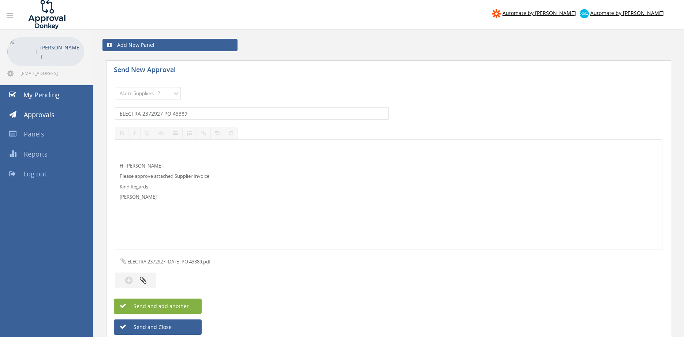
click at [191, 308] on button "Send and add another" at bounding box center [158, 306] width 88 height 15
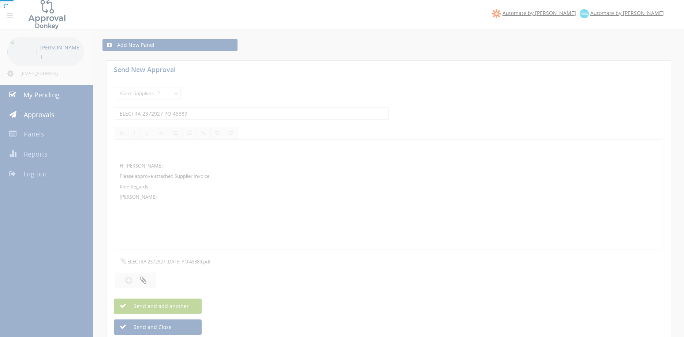
select select
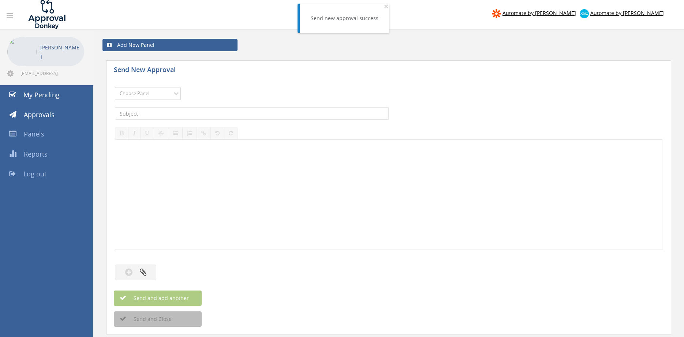
select select "9680"
click option "Alarm Suppliers - 2" at bounding box center [0, 0] width 0 height 0
click at [222, 115] on input "text" at bounding box center [252, 113] width 274 height 12
type input "EATON 955904730 PO 43518"
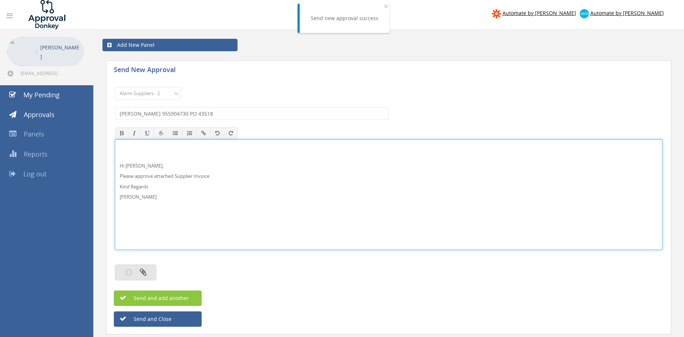
click at [142, 270] on icon "button" at bounding box center [143, 272] width 7 height 8
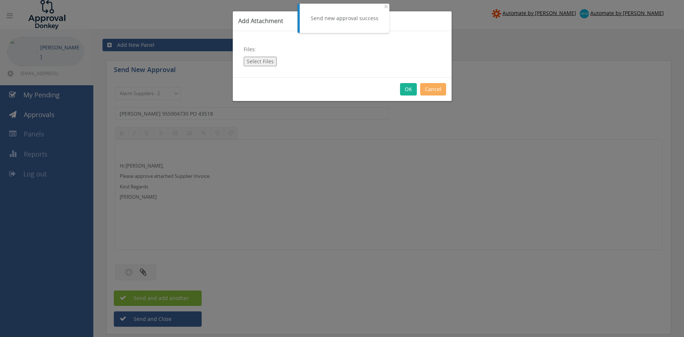
click at [266, 59] on button "Select Files" at bounding box center [260, 62] width 33 height 10
type input "C:\fakepath\EATON 955904730 19.09.2025 PO 43518.pdf"
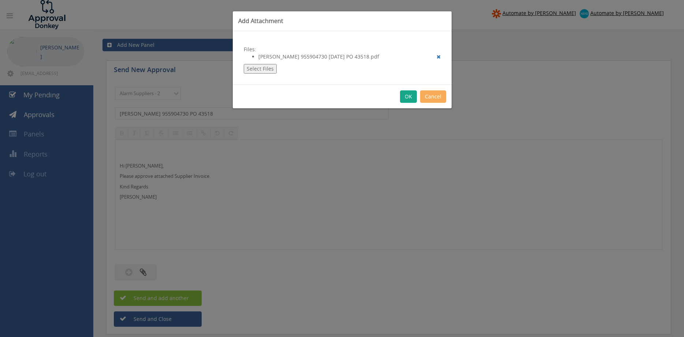
click at [410, 95] on button "OK" at bounding box center [408, 96] width 17 height 12
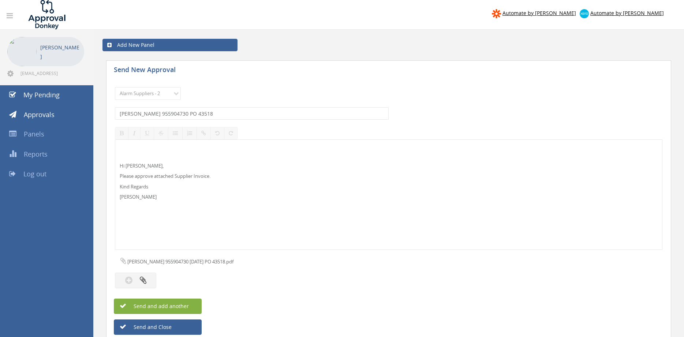
click at [190, 306] on button "Send and add another" at bounding box center [158, 306] width 88 height 15
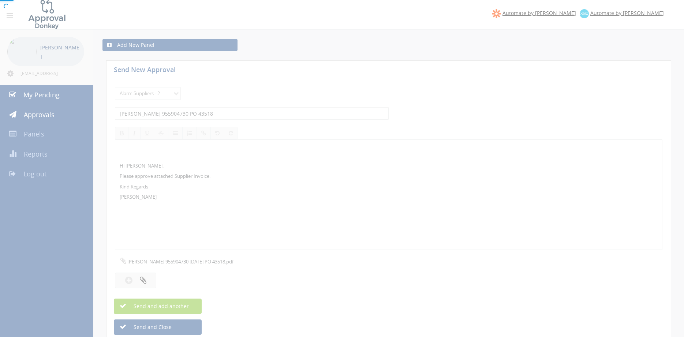
select select
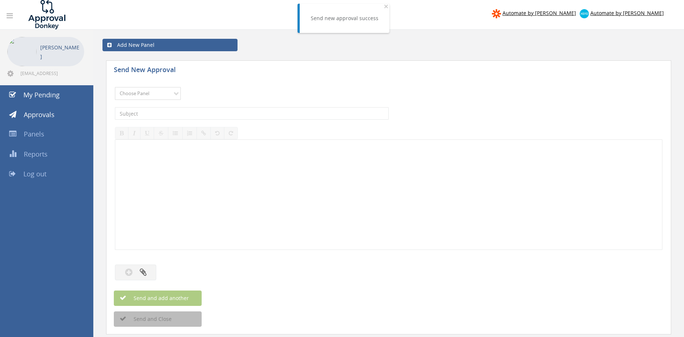
select select "9680"
click option "Alarm Suppliers - 2" at bounding box center [0, 0] width 0 height 0
click at [214, 112] on input "text" at bounding box center [252, 113] width 274 height 12
type input "EATON 955872433 PO 43461"
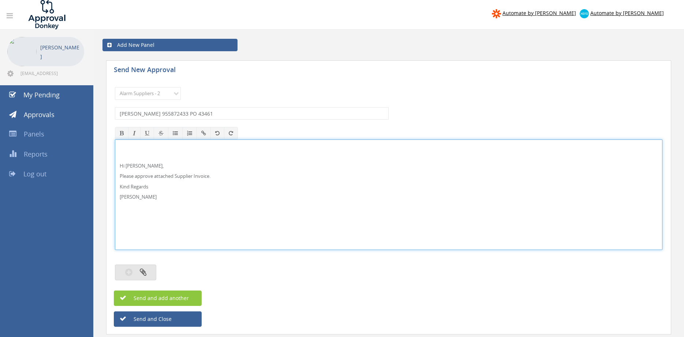
click at [149, 270] on button "button" at bounding box center [135, 273] width 41 height 16
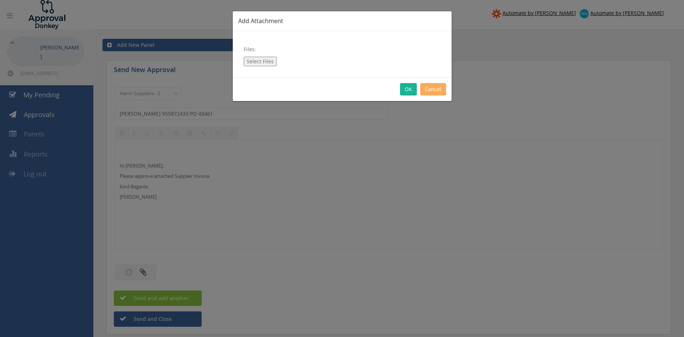
click at [263, 63] on button "Select Files" at bounding box center [260, 62] width 33 height 10
type input "C:\fakepath\EATON 955872433 16.09.2025 PO 43461.pdf"
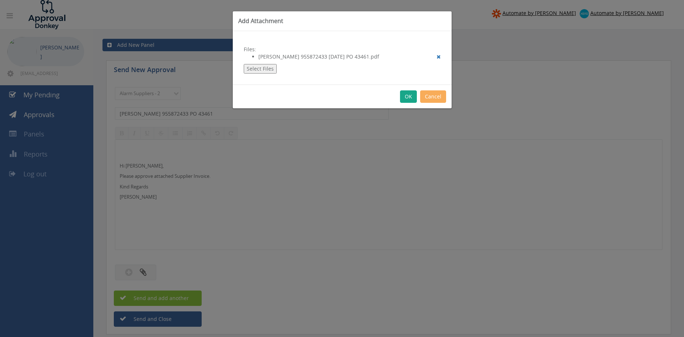
click at [409, 95] on button "OK" at bounding box center [408, 96] width 17 height 12
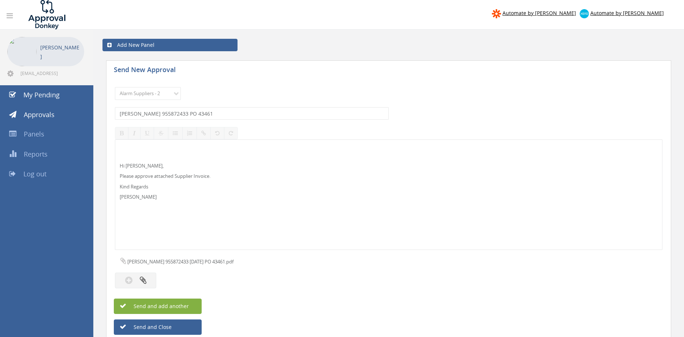
click at [185, 306] on span "Send and add another" at bounding box center [153, 306] width 71 height 7
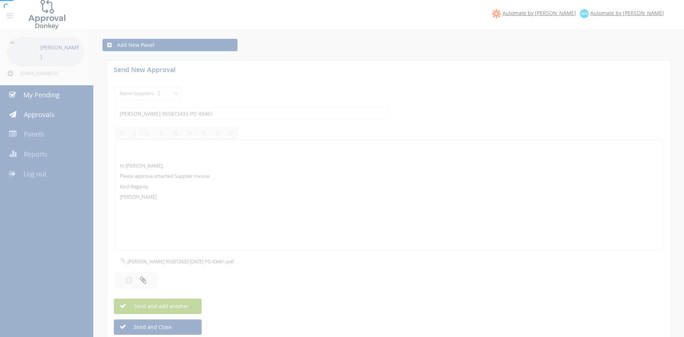
select select
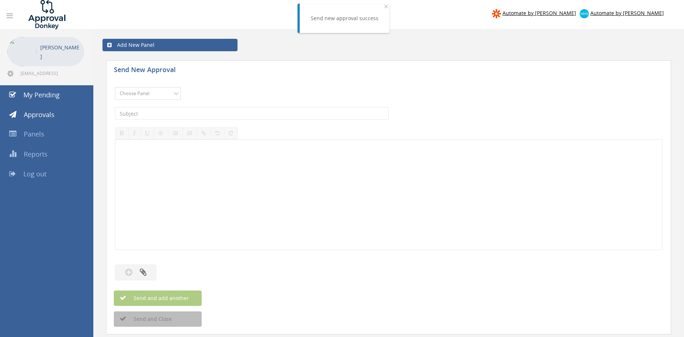
click at [115, 87] on select "Choose Panel Alarm Credits RG - 3 NZ Utilities Cable and SAI Global NZ Alarms-1…" at bounding box center [148, 93] width 66 height 13
select select "9680"
click option "Alarm Suppliers - 2" at bounding box center [0, 0] width 0 height 0
drag, startPoint x: 217, startPoint y: 112, endPoint x: 220, endPoint y: 110, distance: 3.8
click at [217, 112] on input "text" at bounding box center [252, 113] width 274 height 12
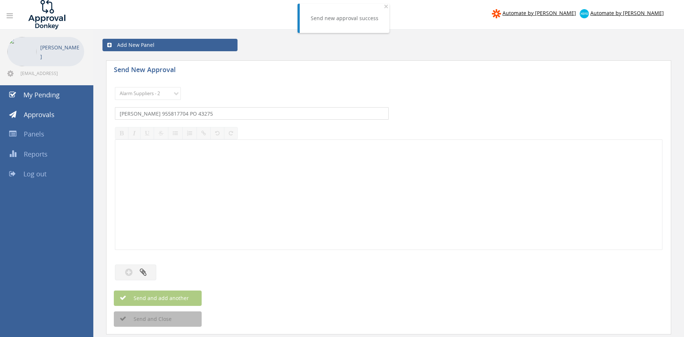
type input "EATON 955817704 PO 43275"
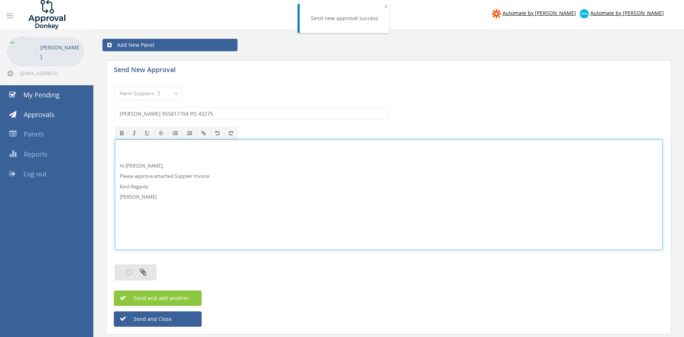
click at [144, 271] on icon "button" at bounding box center [143, 272] width 7 height 8
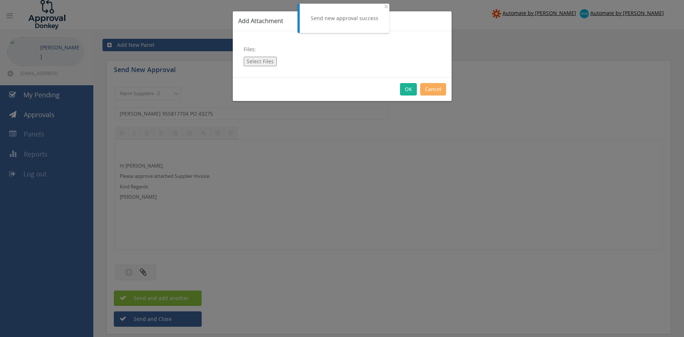
click at [266, 61] on button "Select Files" at bounding box center [260, 62] width 33 height 10
type input "C:\fakepath\EATON 955817704 08.09.2025 PO 43275.pdf"
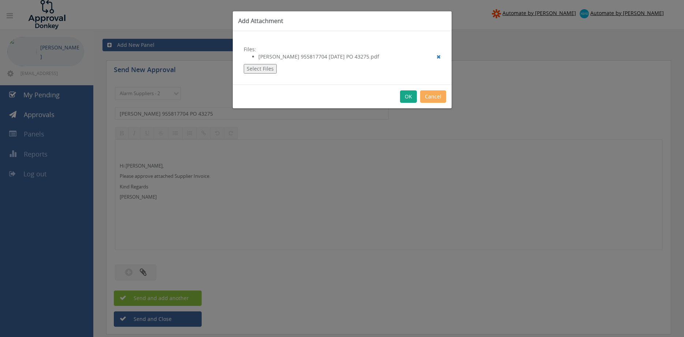
click at [410, 98] on button "OK" at bounding box center [408, 96] width 17 height 12
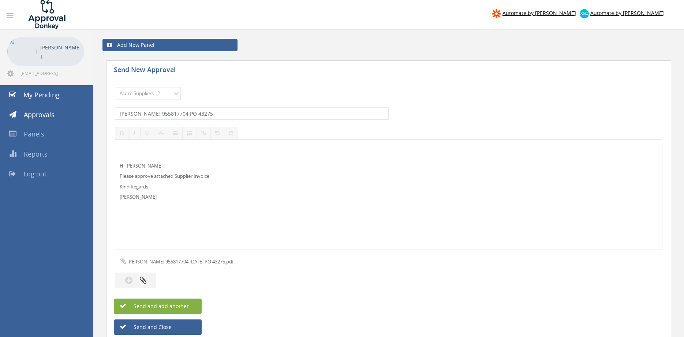
click at [181, 305] on span "Send and add another" at bounding box center [153, 306] width 71 height 7
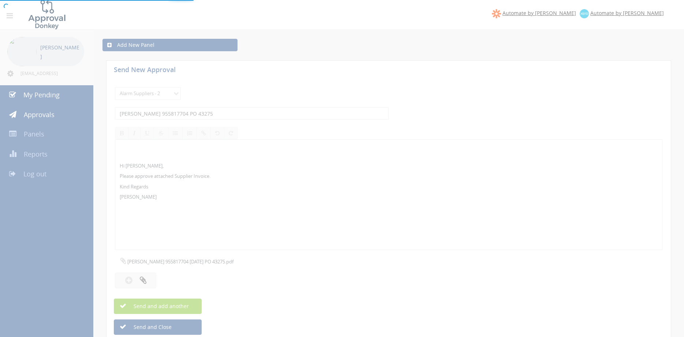
select select
